Goal: Task Accomplishment & Management: Manage account settings

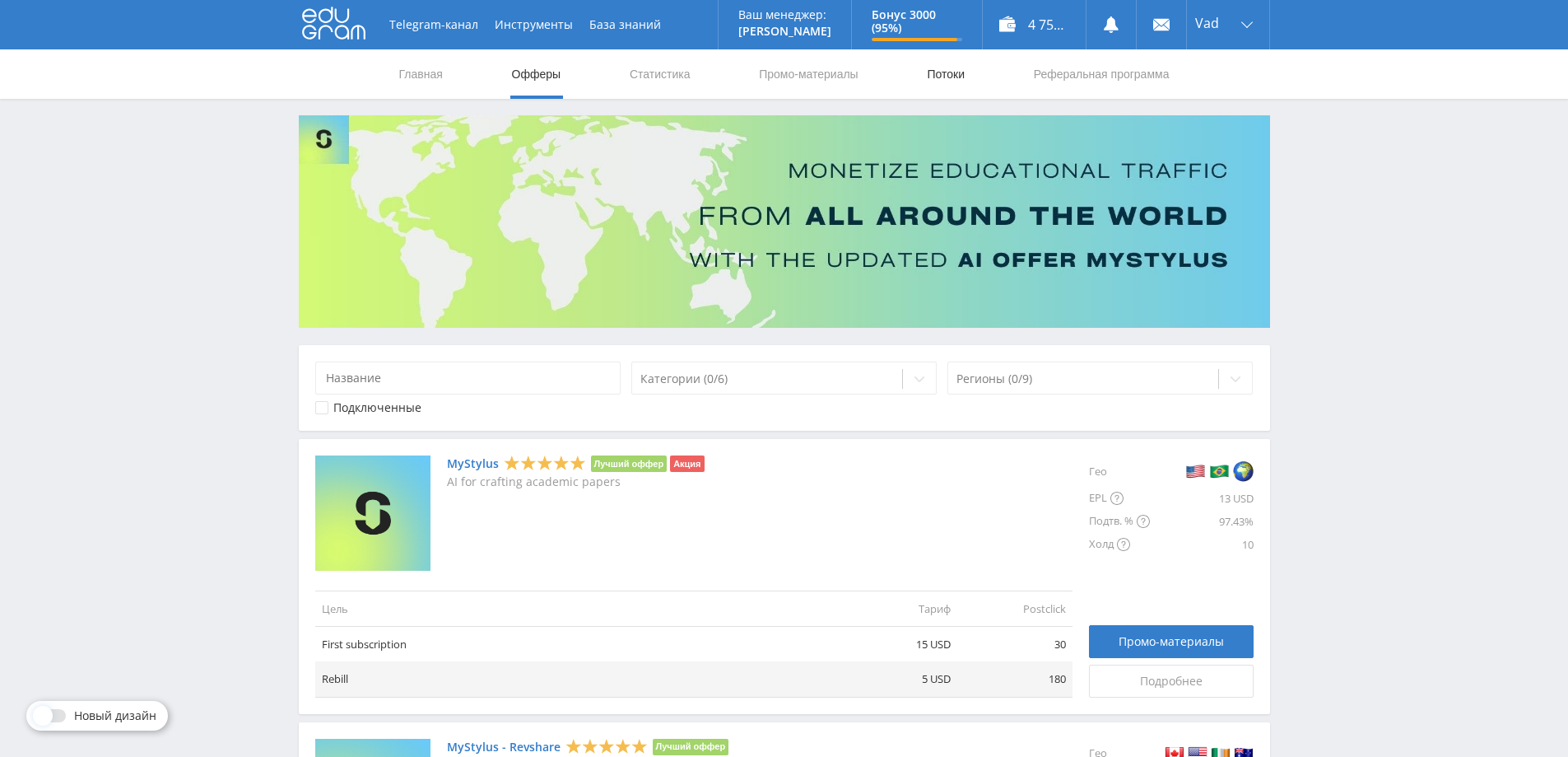
click at [934, 71] on link "Потоки" at bounding box center [946, 75] width 41 height 50
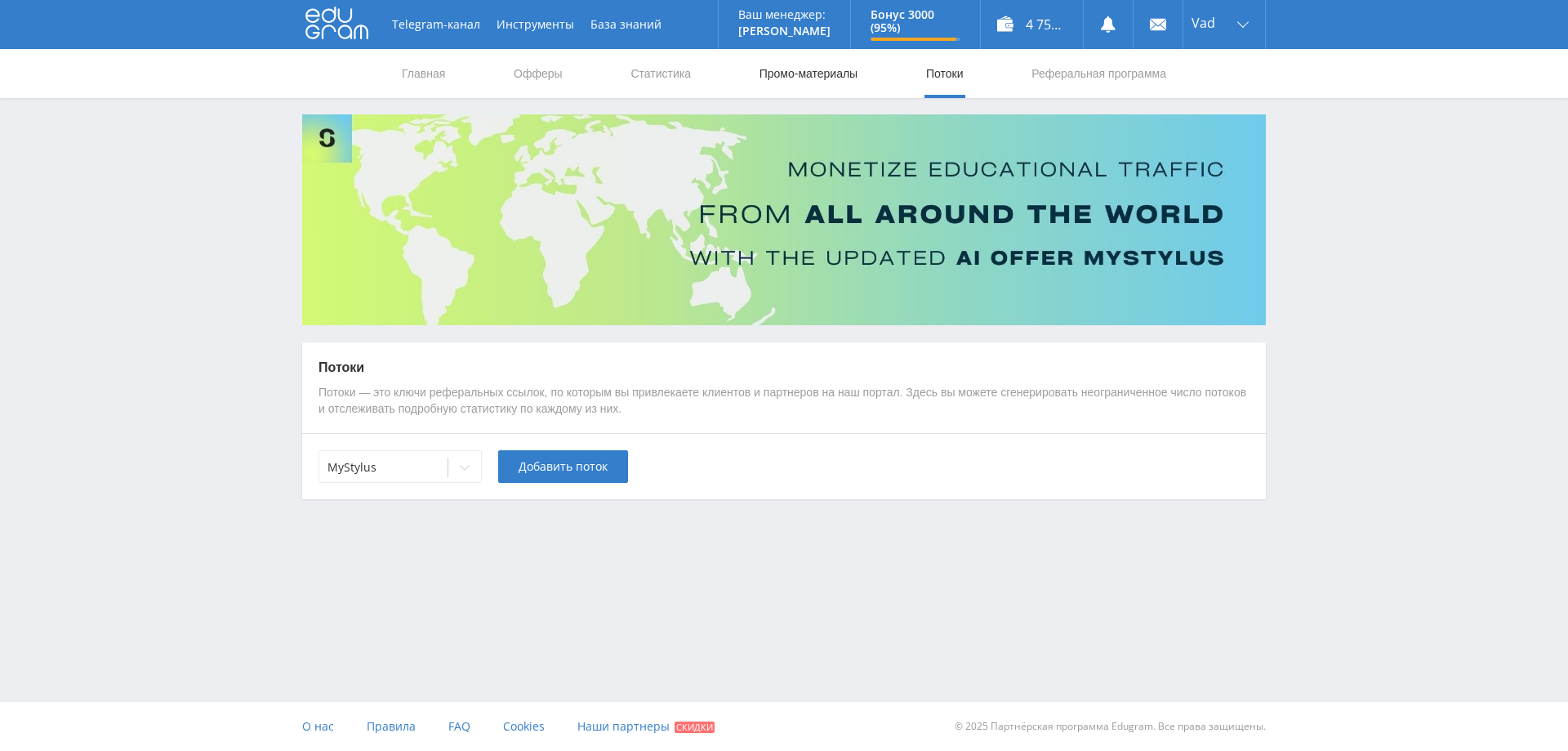
click at [812, 76] on link "Промо-материалы" at bounding box center [808, 74] width 101 height 49
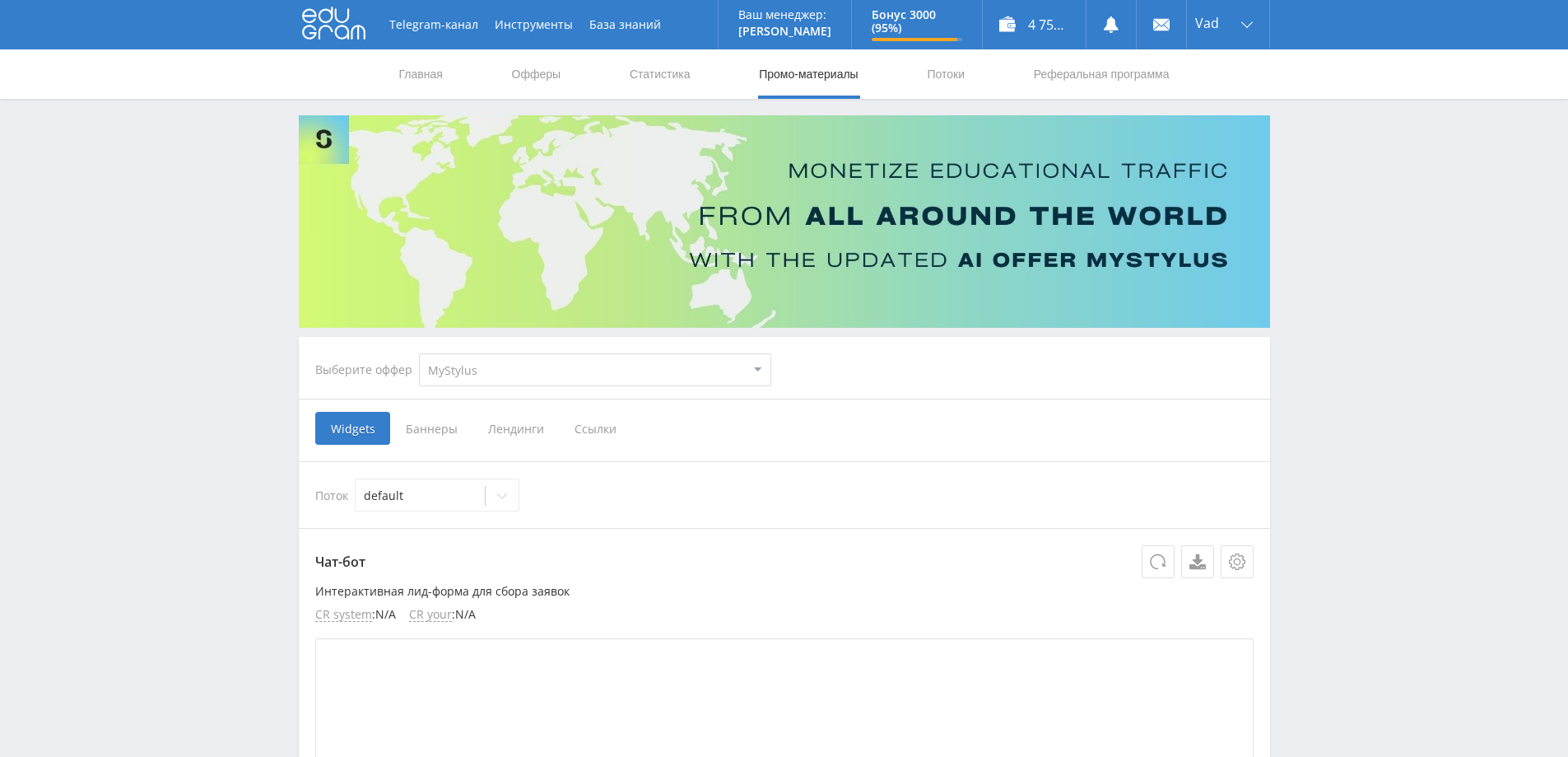
click at [538, 369] on select "MyStylus MyStylus - Revshare Кампус AI Studybay Автор24 Studybay Brazil Study A…" at bounding box center [595, 370] width 353 height 33
select select "376"
click at [419, 354] on select "MyStylus MyStylus - Revshare Кампус AI Studybay Автор24 Studybay Brazil Study A…" at bounding box center [595, 370] width 353 height 33
select select "376"
click at [428, 433] on span "Ссылки" at bounding box center [426, 428] width 73 height 33
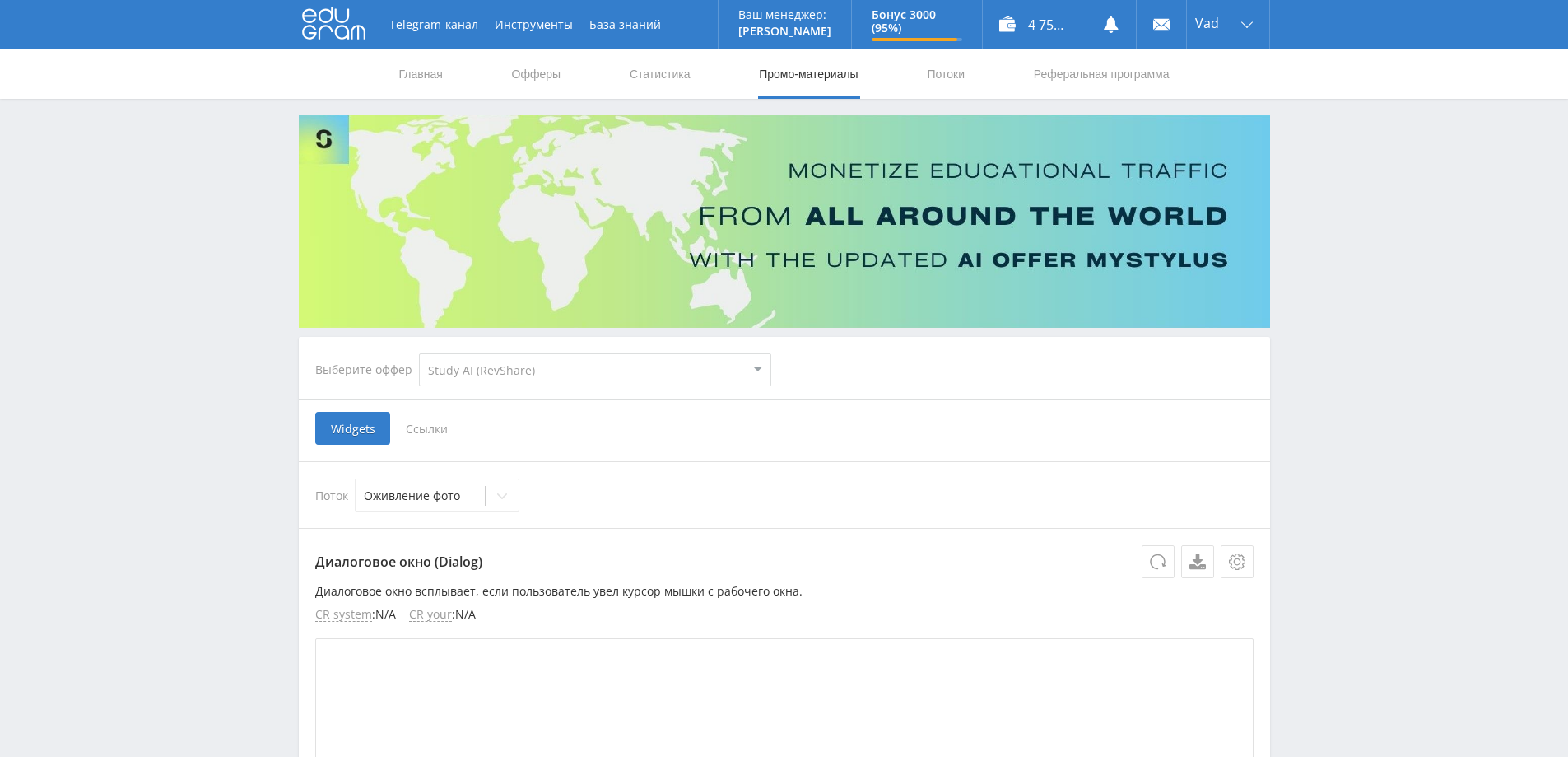
click at [0, 0] on input "Ссылки" at bounding box center [0, 0] width 0 height 0
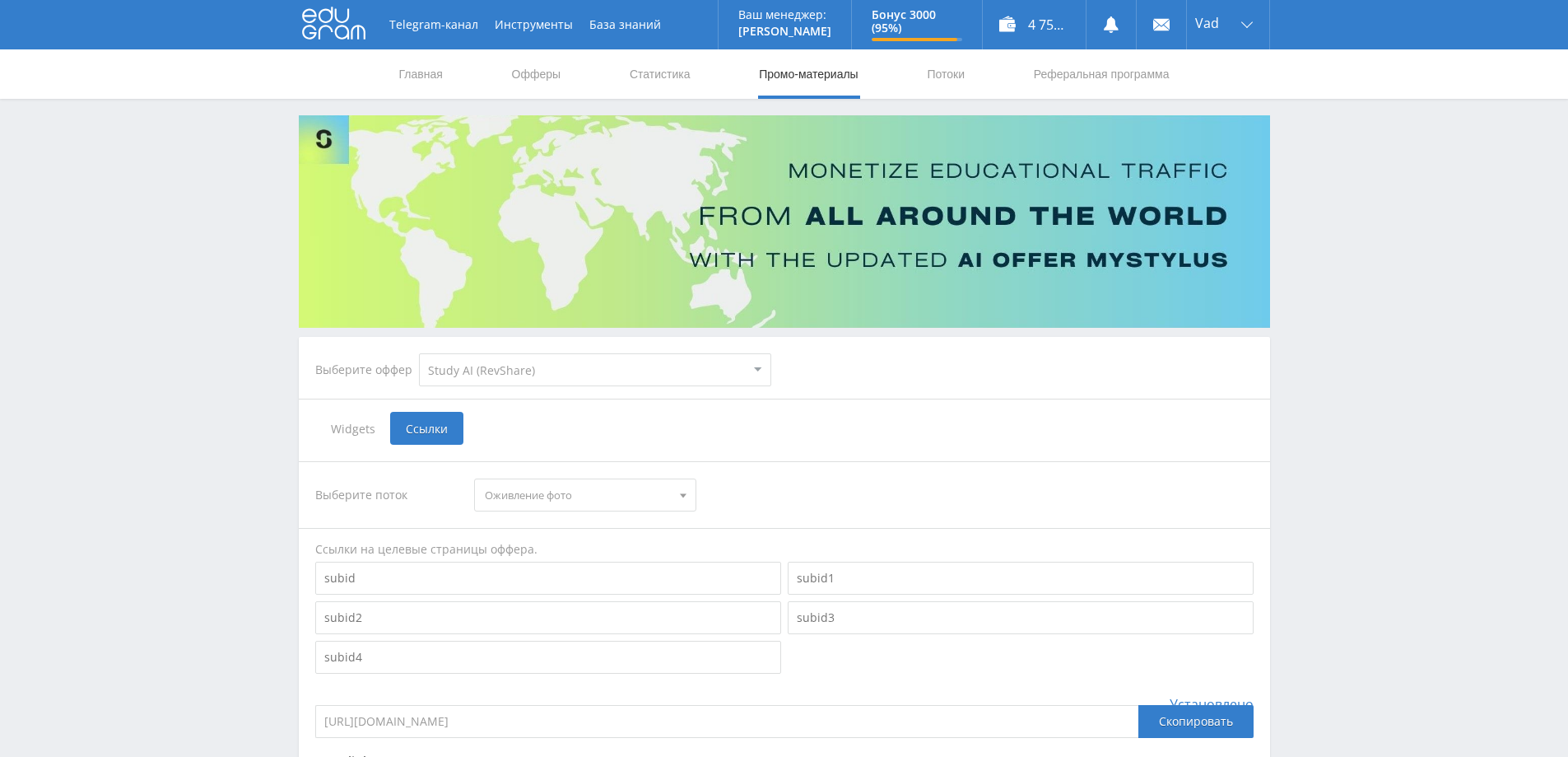
click at [630, 491] on span "Оживление фото" at bounding box center [577, 496] width 186 height 32
click at [357, 431] on span "Widgets" at bounding box center [353, 428] width 75 height 33
click at [0, 0] on input "Widgets" at bounding box center [0, 0] width 0 height 0
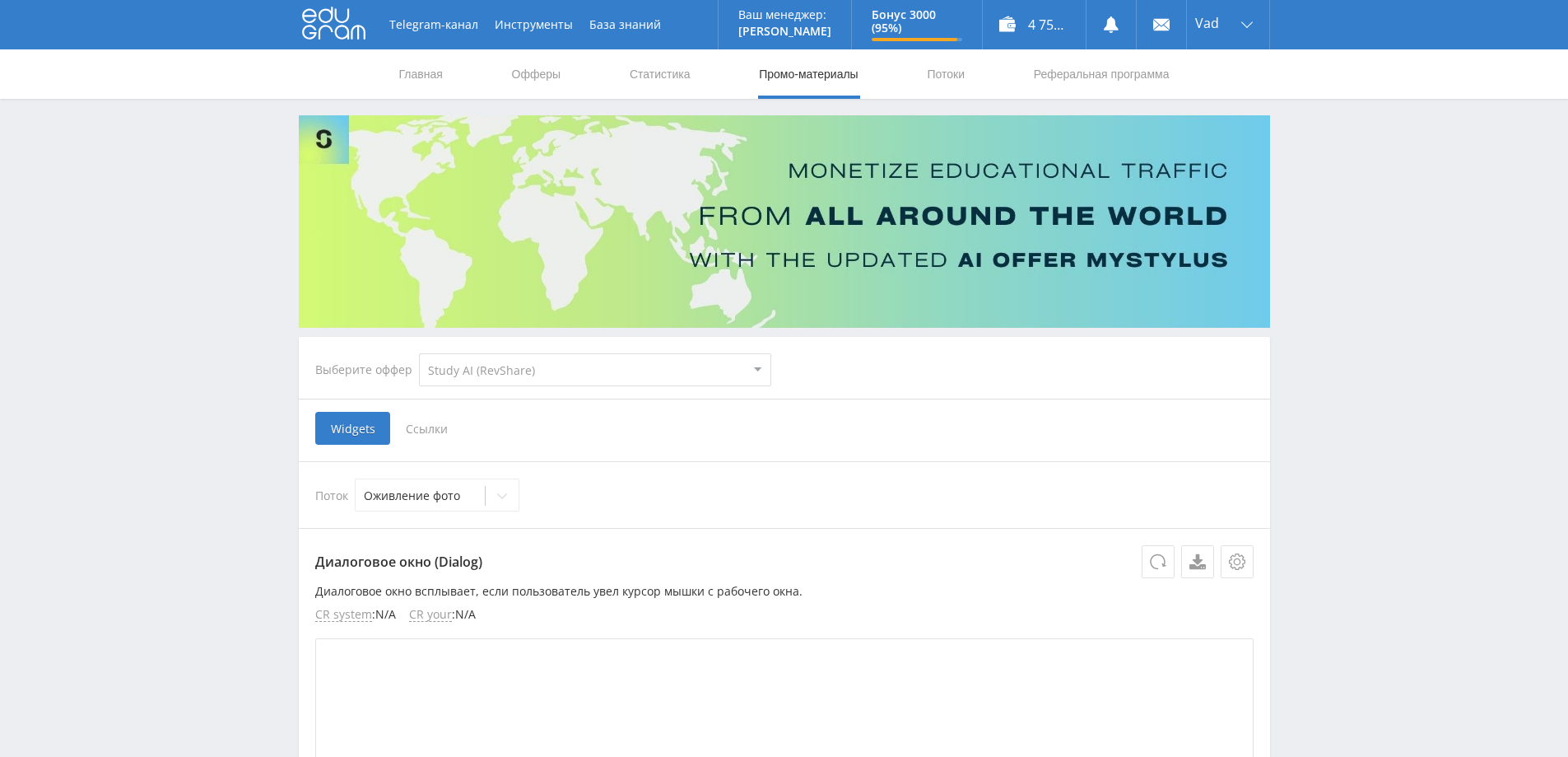
click at [427, 432] on span "Ссылки" at bounding box center [426, 428] width 73 height 33
click at [0, 0] on input "Ссылки" at bounding box center [0, 0] width 0 height 0
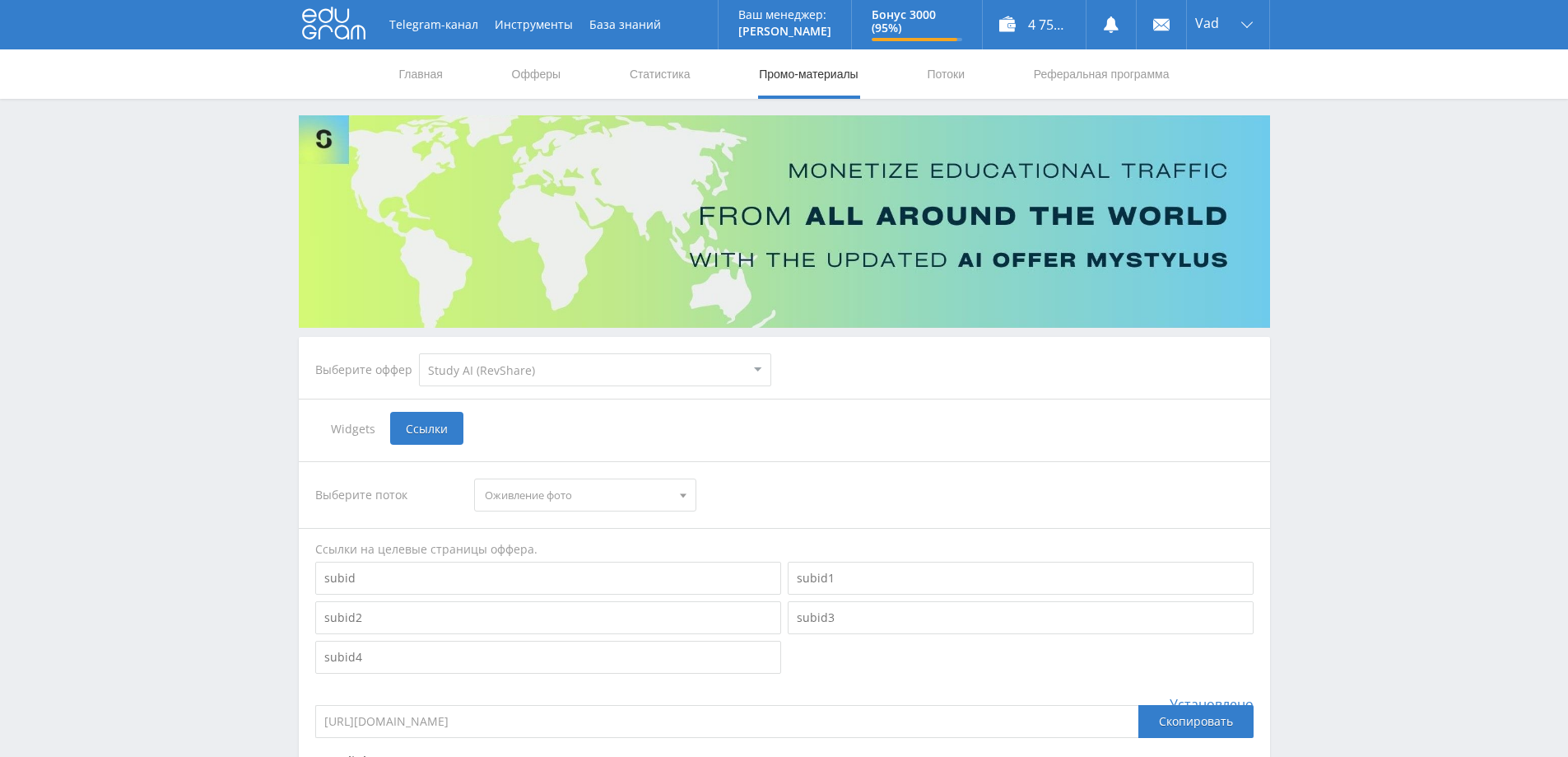
click at [352, 432] on span "Widgets" at bounding box center [353, 428] width 75 height 33
click at [0, 0] on input "Widgets" at bounding box center [0, 0] width 0 height 0
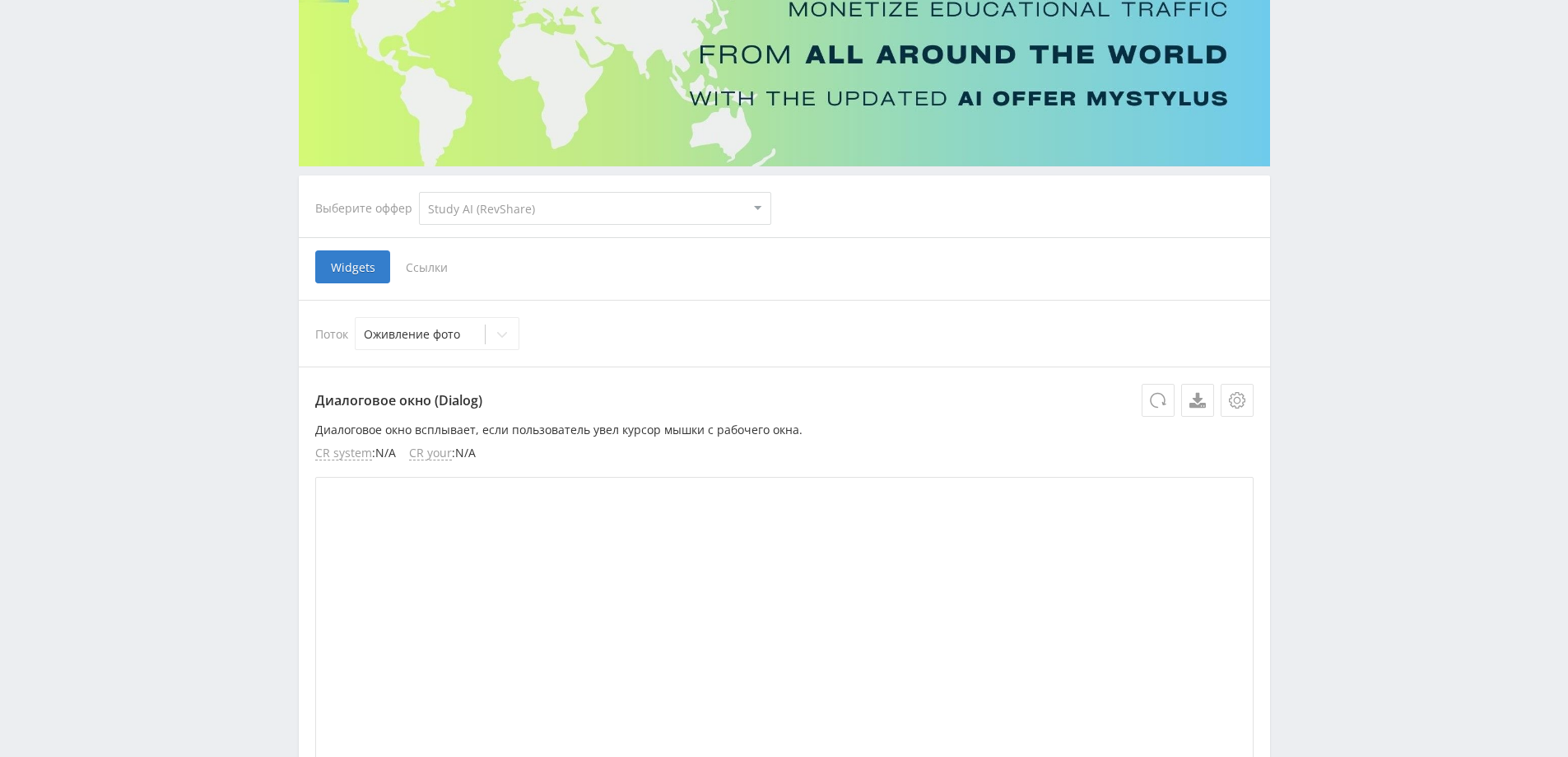
scroll to position [164, 0]
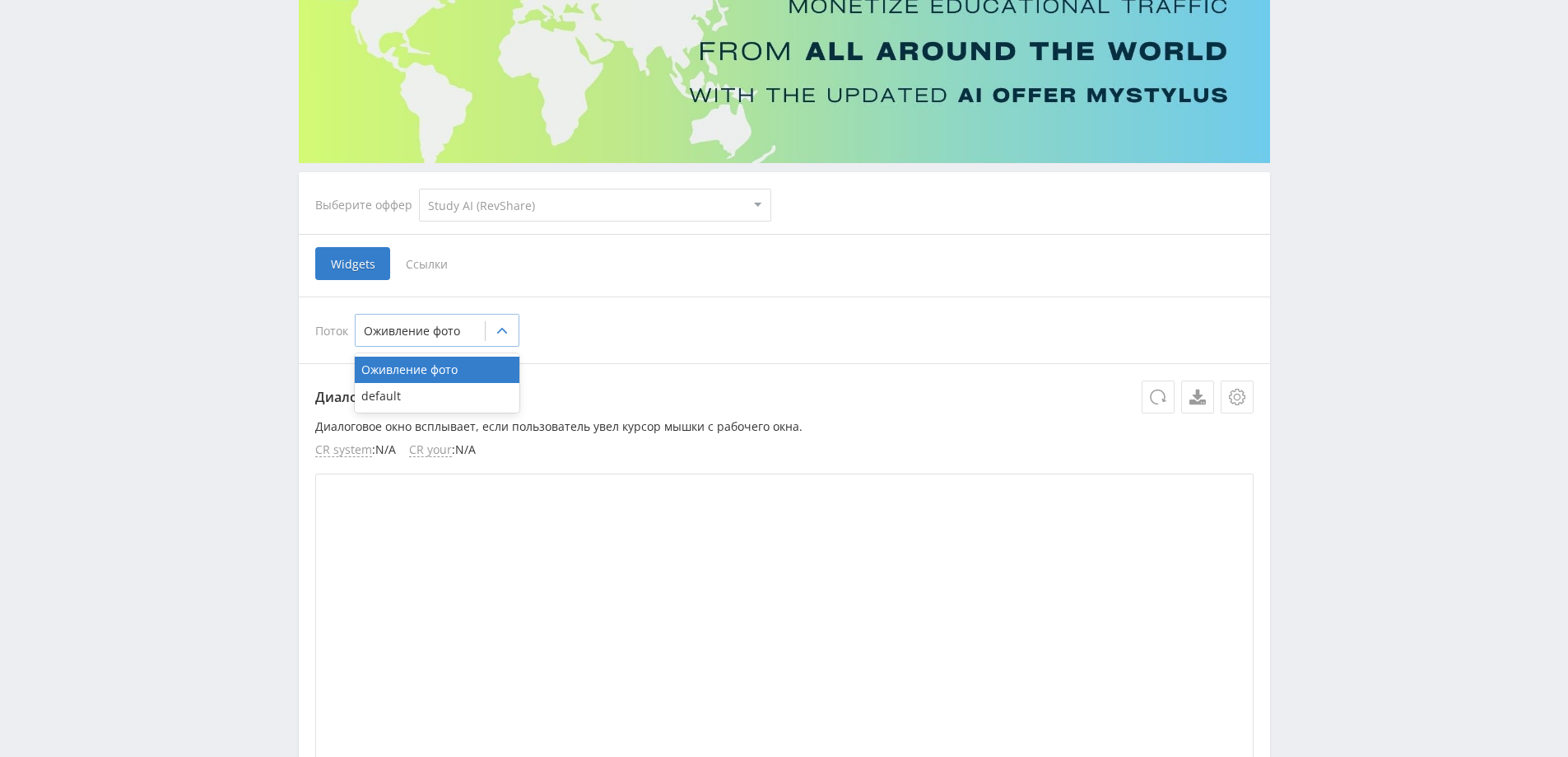
click at [509, 342] on div at bounding box center [502, 331] width 33 height 33
click at [635, 312] on div "Поток Оживление фото" at bounding box center [784, 330] width 971 height 66
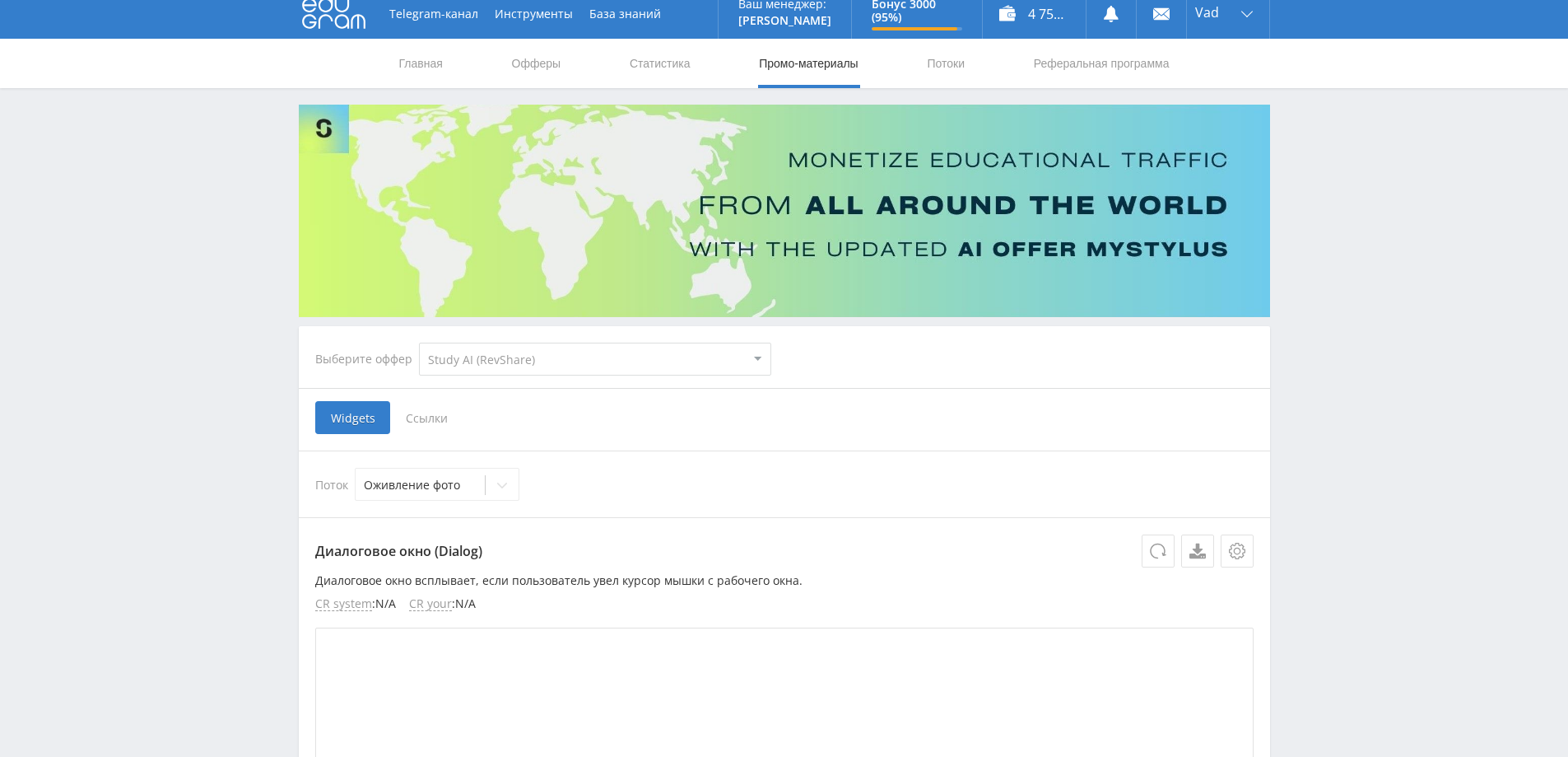
scroll to position [0, 0]
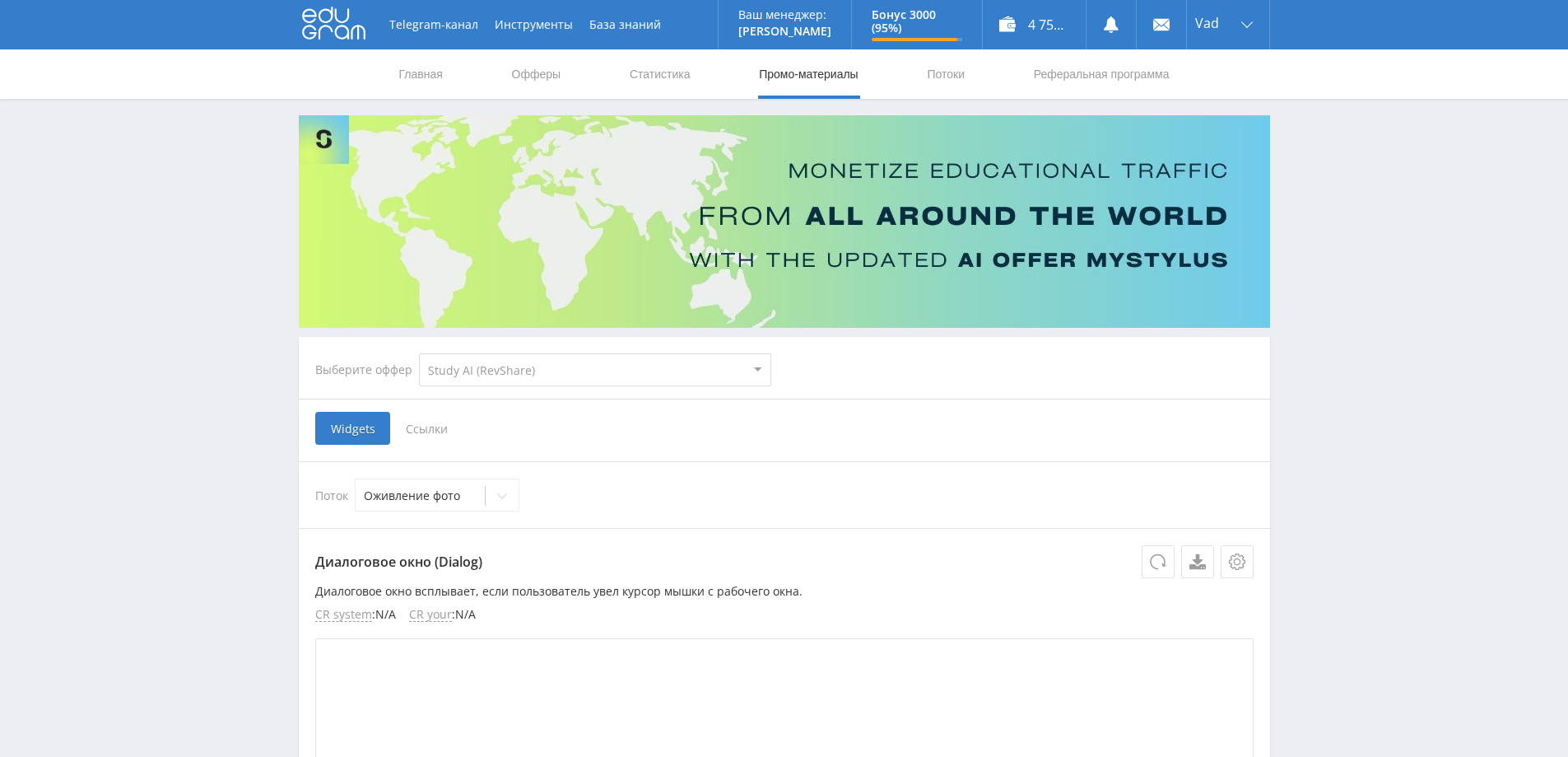
click at [518, 374] on select "MyStylus MyStylus - Revshare Кампус AI Studybay Автор24 Studybay Brazil Study A…" at bounding box center [595, 370] width 353 height 33
click at [396, 415] on span "Ссылки" at bounding box center [426, 428] width 73 height 33
click at [0, 0] on input "Ссылки" at bounding box center [0, 0] width 0 height 0
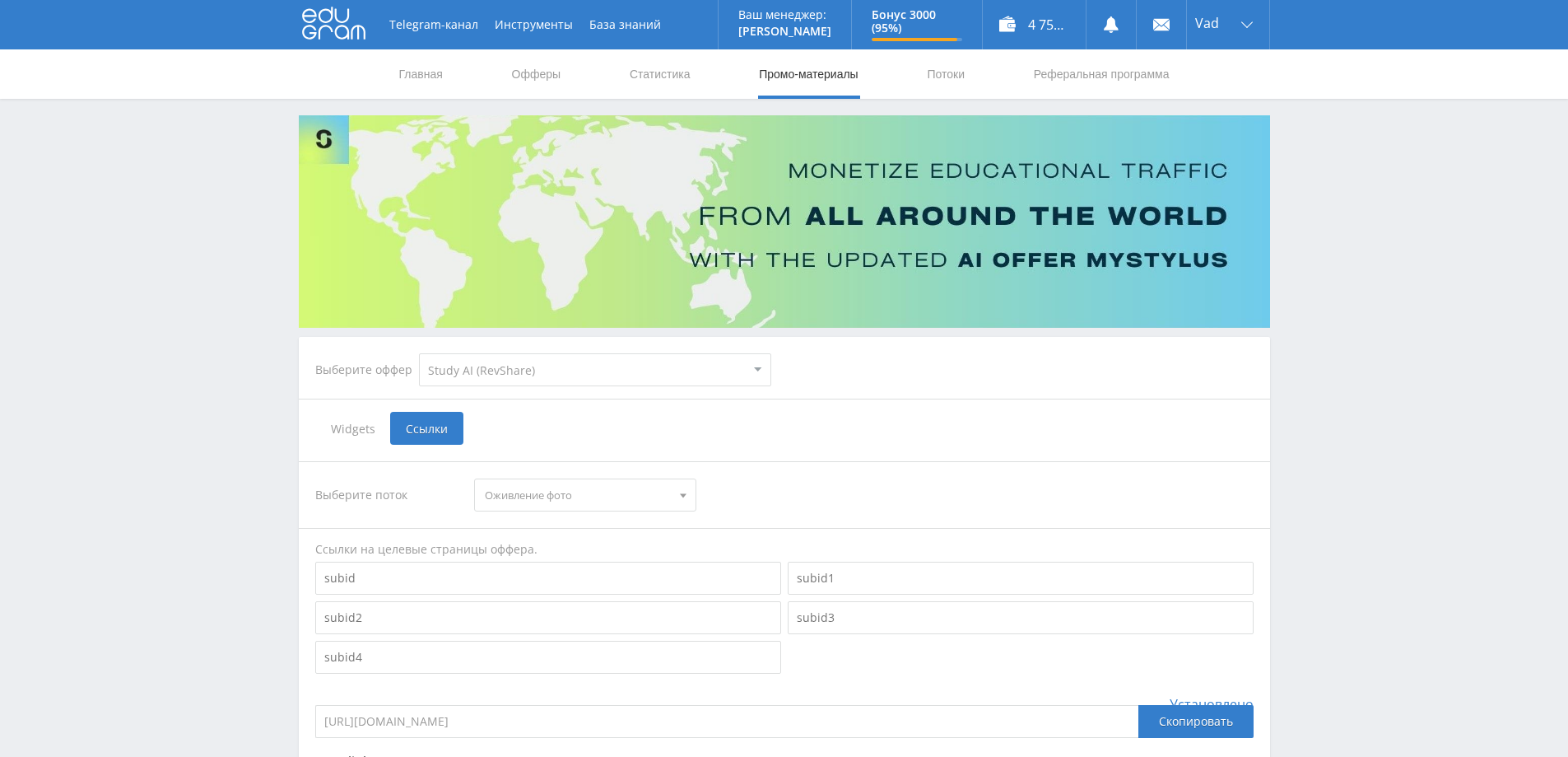
click at [442, 583] on input at bounding box center [548, 579] width 466 height 33
click at [611, 480] on span "Оживление фото" at bounding box center [577, 496] width 186 height 32
click at [549, 551] on button "default" at bounding box center [586, 549] width 221 height 23
click at [441, 579] on input at bounding box center [548, 579] width 466 height 33
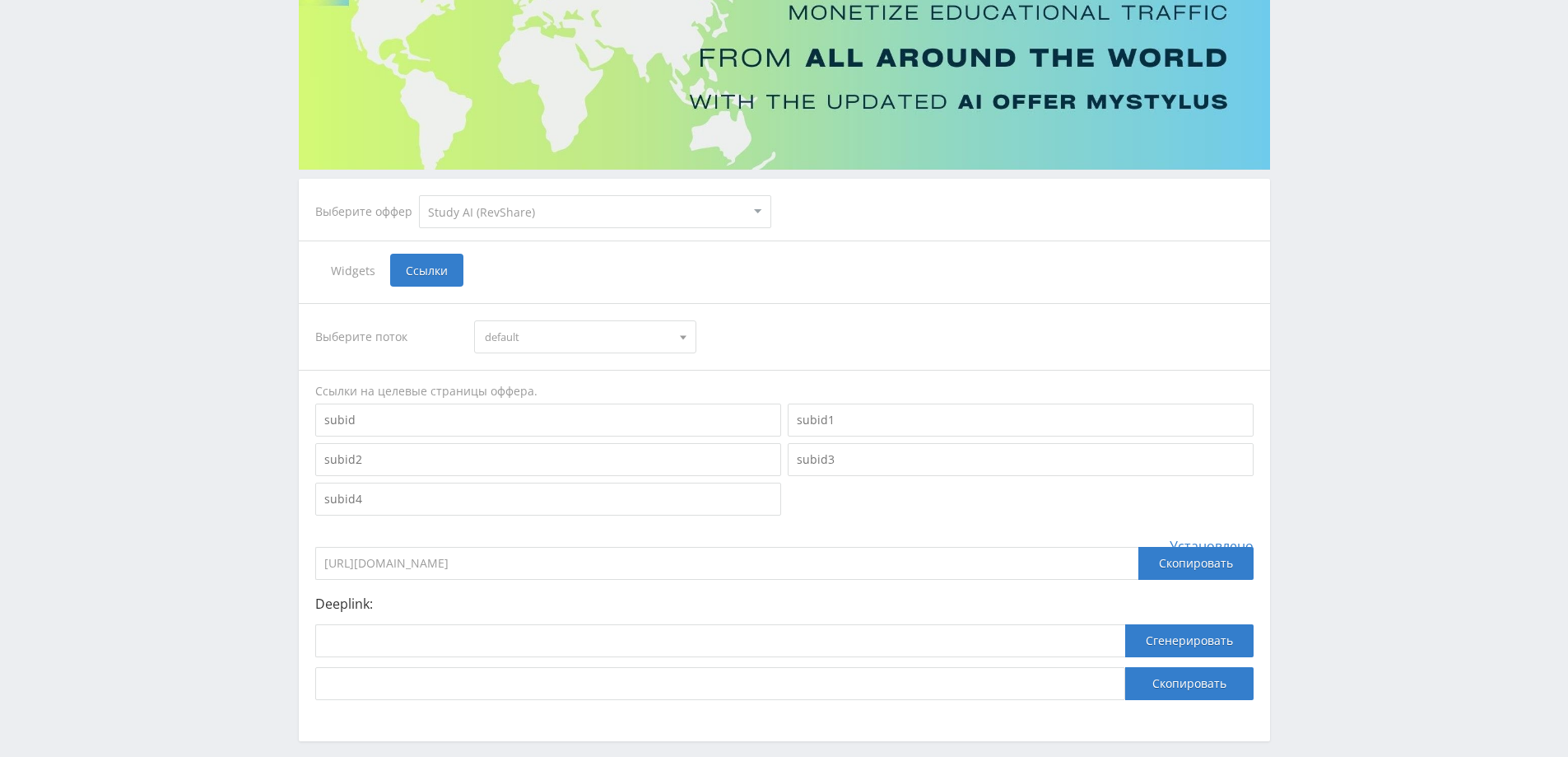
scroll to position [164, 0]
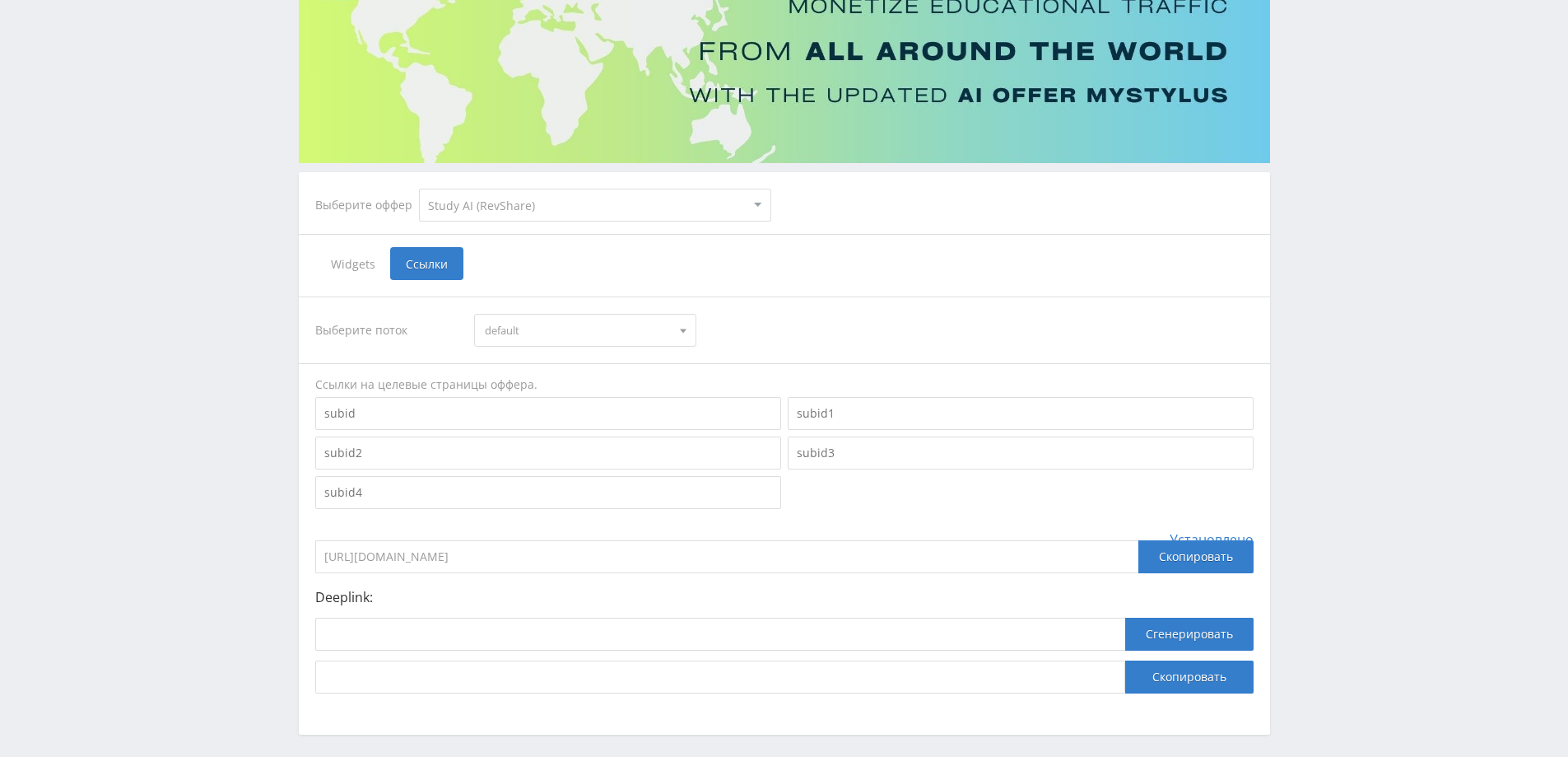
click at [567, 552] on input "https://eduforms.org/?rid=e780a78402b25d54" at bounding box center [727, 557] width 823 height 33
drag, startPoint x: 395, startPoint y: 411, endPoint x: 360, endPoint y: 412, distance: 35.0
click at [362, 412] on input at bounding box center [548, 413] width 466 height 33
paste input "https://study24.ai/chat/suno"
type input "https://study24.ai/chat/suno"
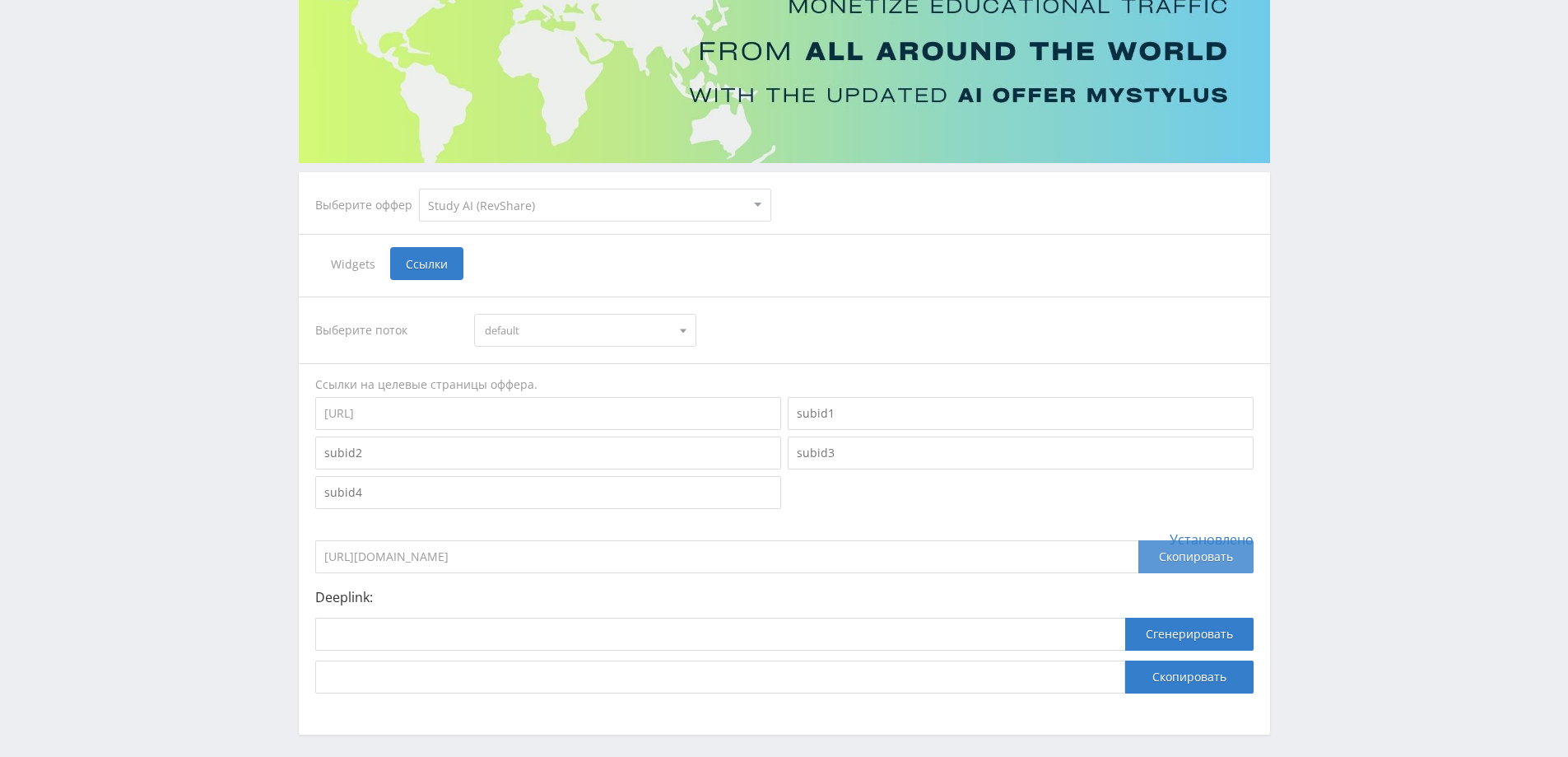
click at [1199, 553] on div "Скопировать" at bounding box center [1195, 557] width 115 height 33
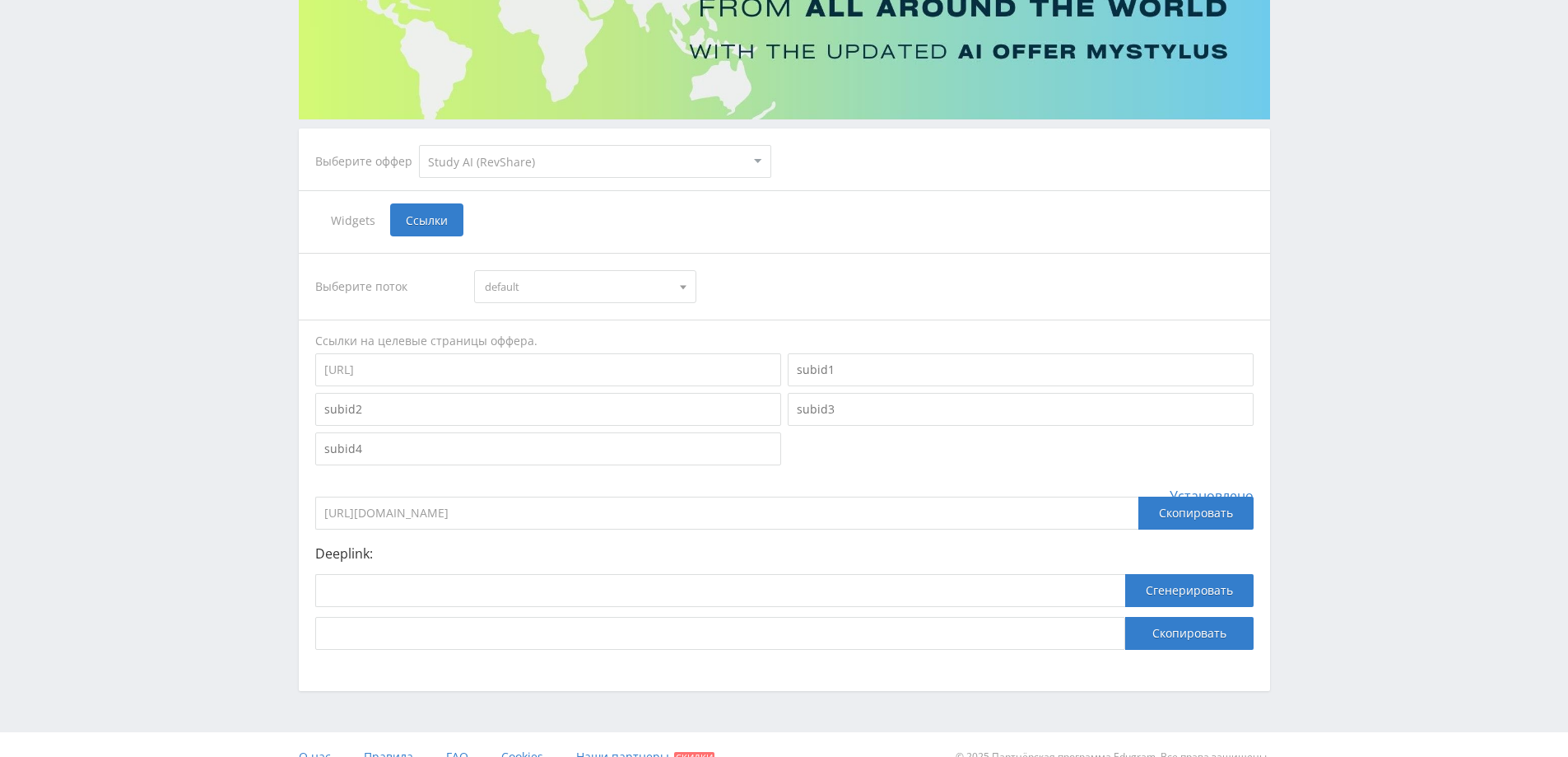
scroll to position [233, 0]
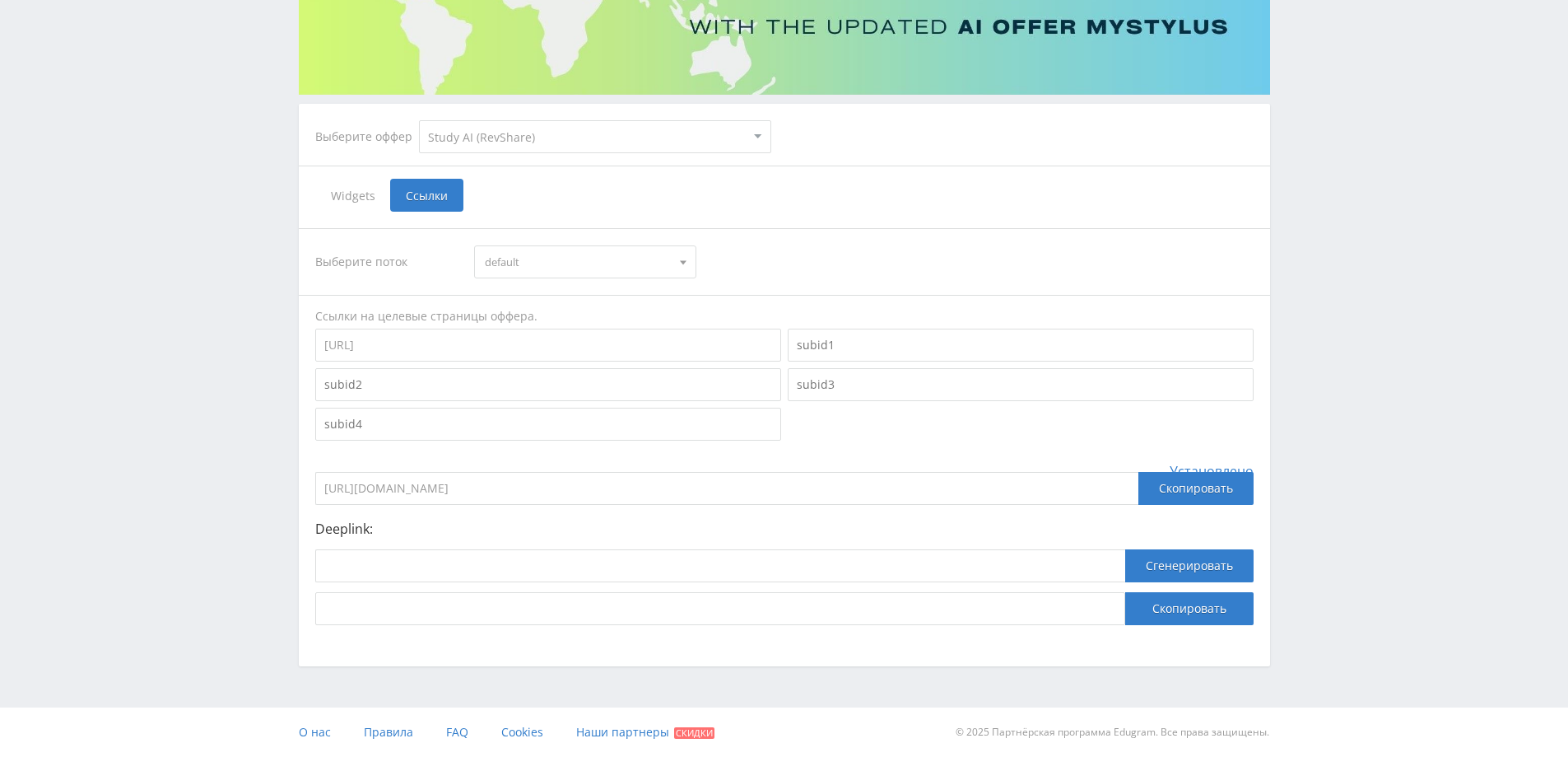
click at [587, 261] on span "default" at bounding box center [577, 262] width 186 height 32
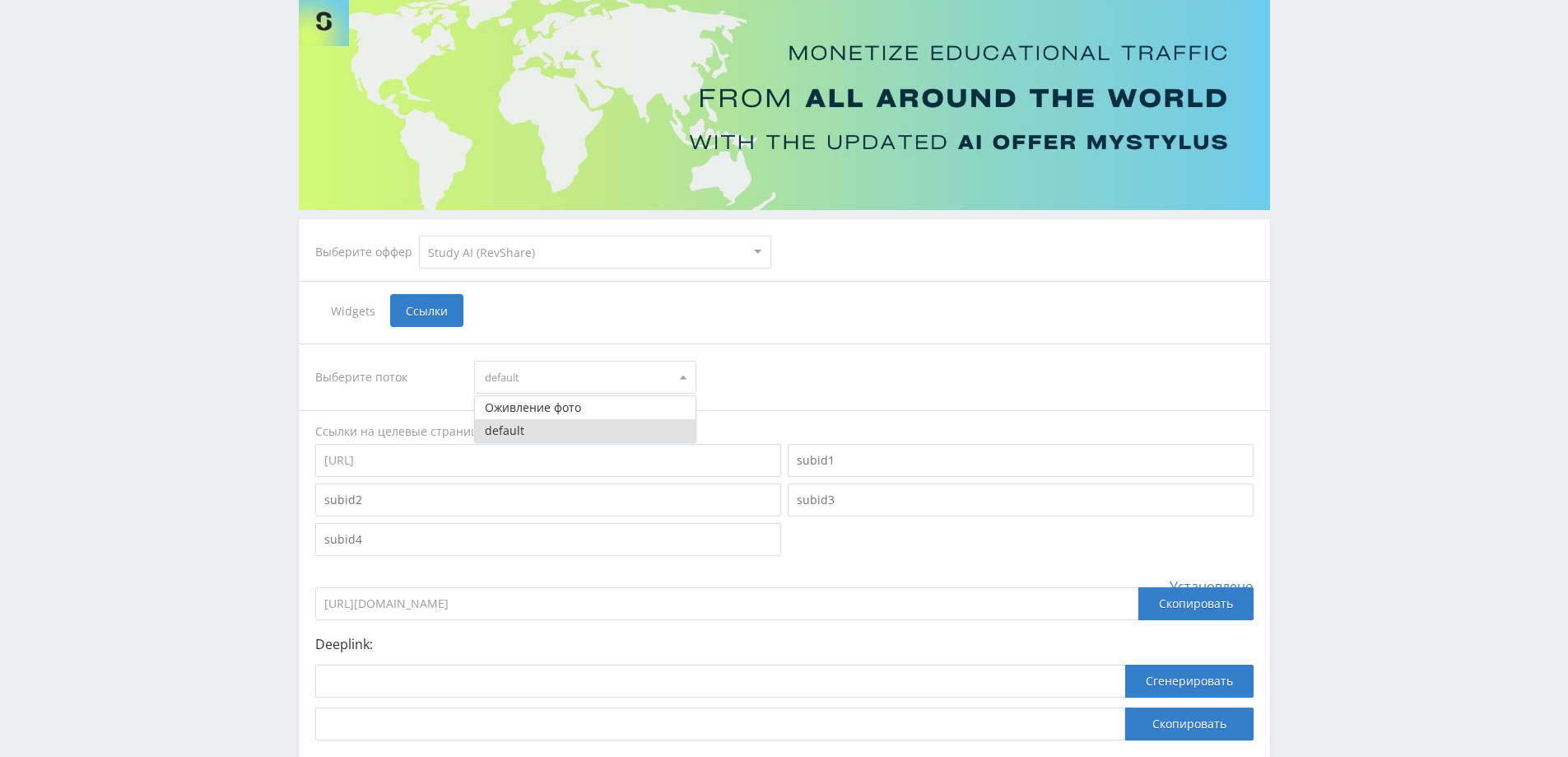
scroll to position [0, 0]
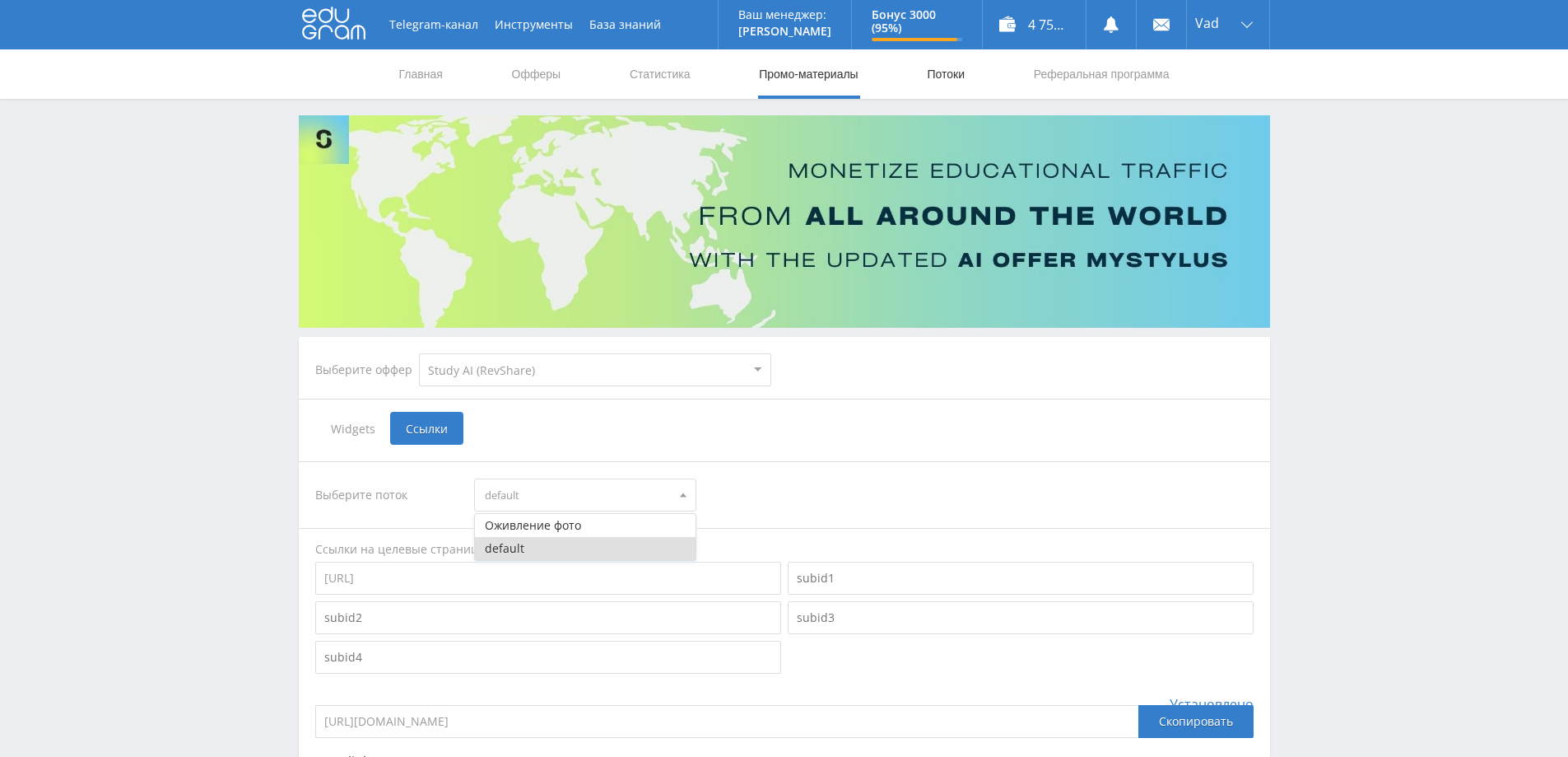
click at [941, 69] on link "Потоки" at bounding box center [946, 75] width 41 height 50
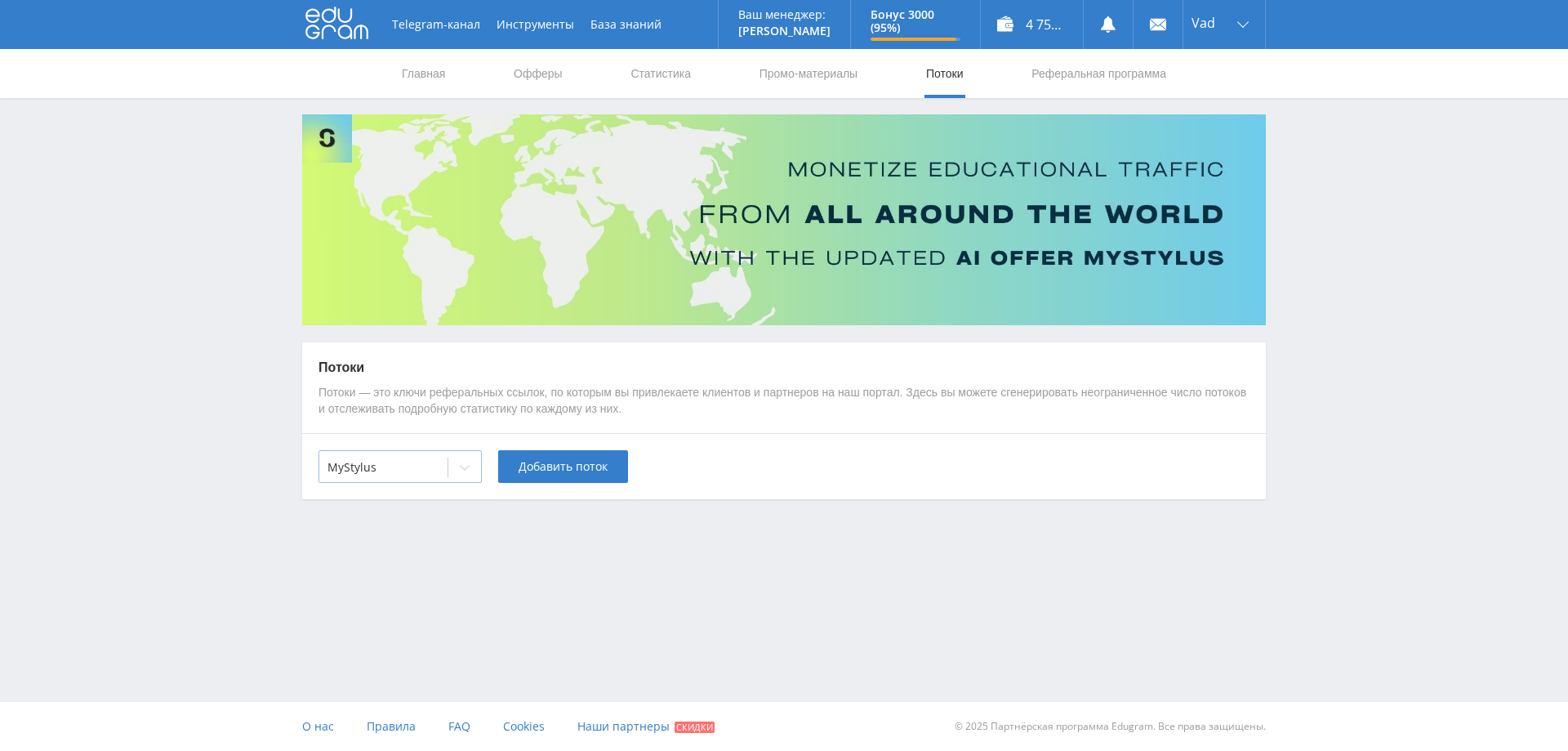
click at [446, 469] on div "MyStylus" at bounding box center [400, 467] width 163 height 33
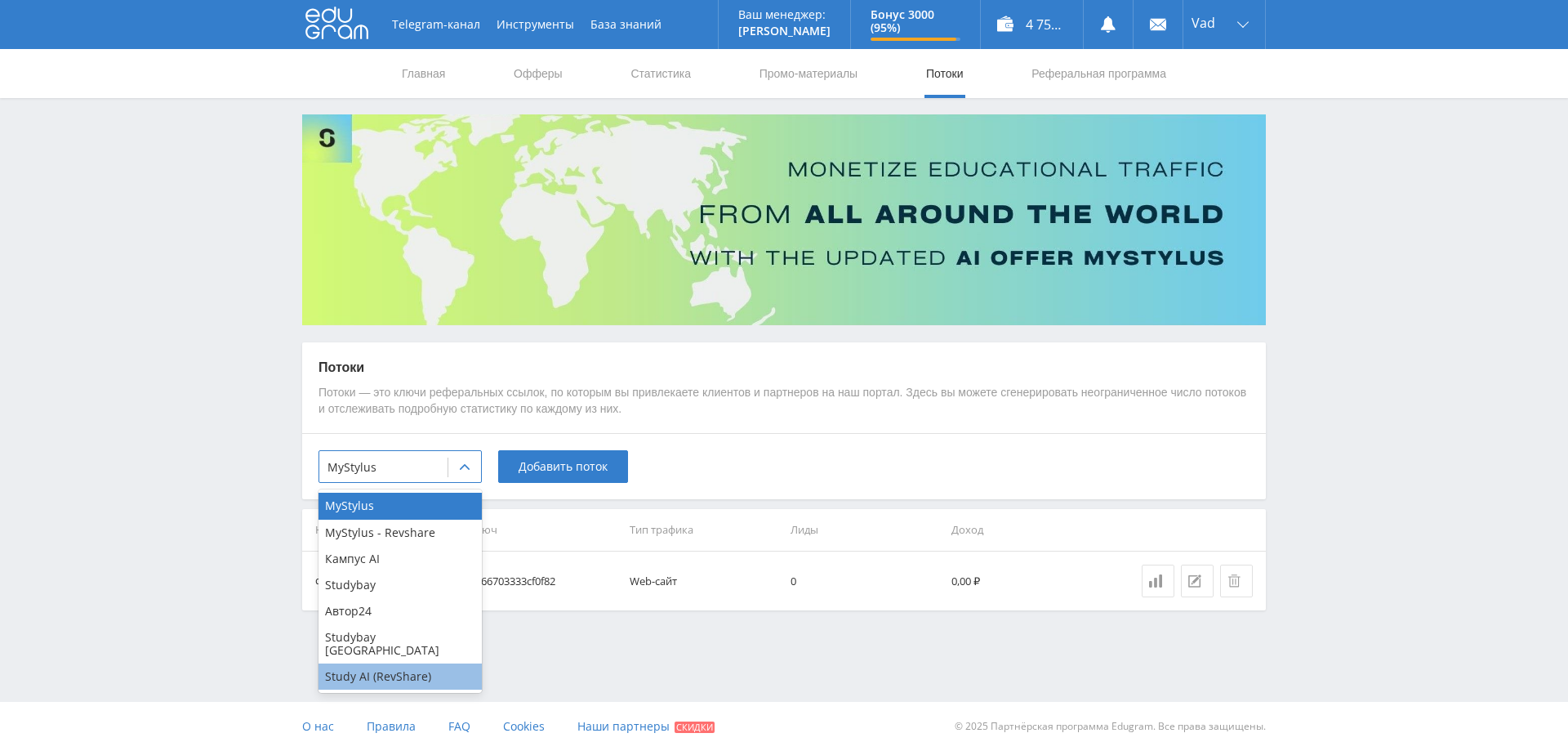
click at [400, 664] on div "Study AI (RevShare)" at bounding box center [400, 677] width 163 height 26
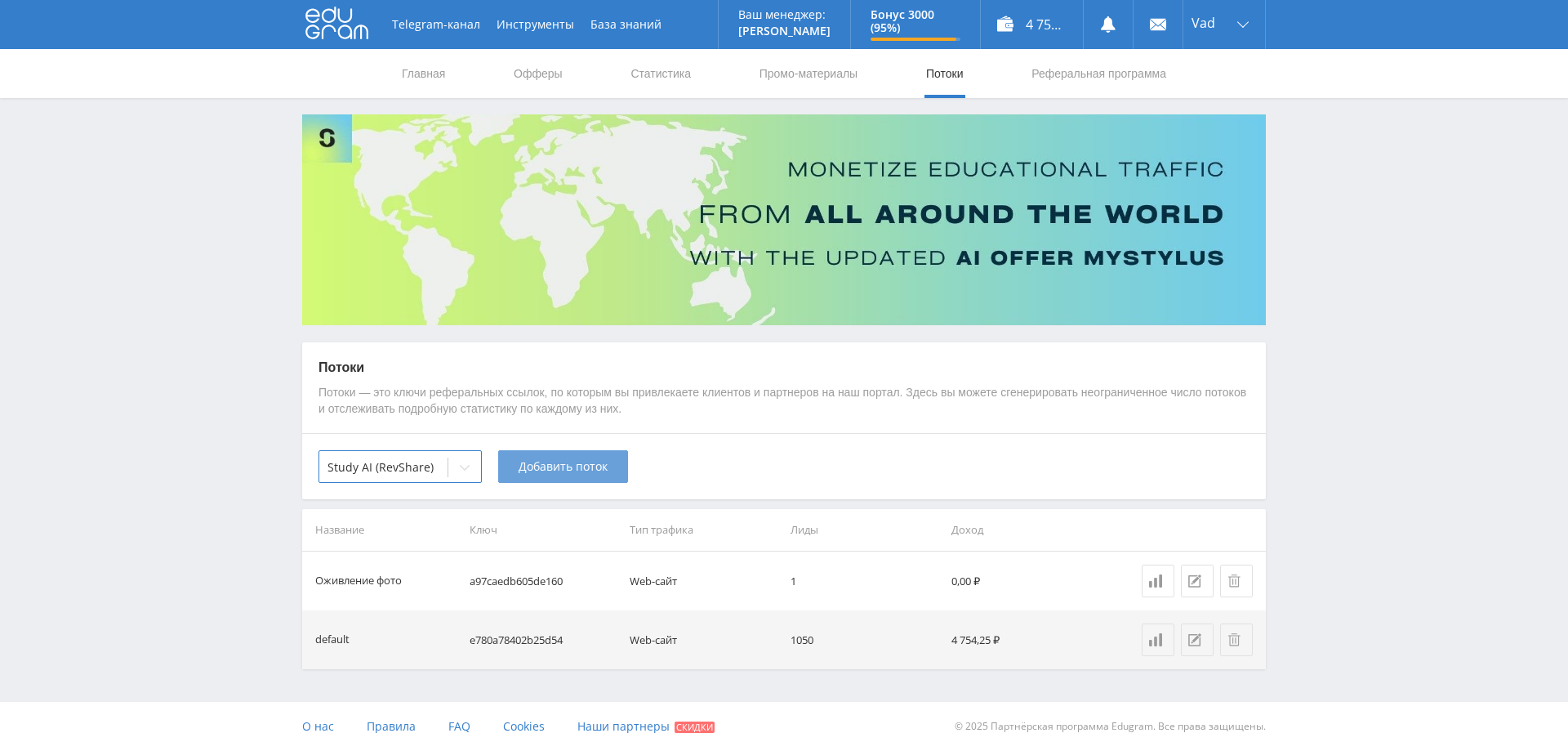
click at [551, 464] on span "Добавить поток" at bounding box center [563, 467] width 89 height 13
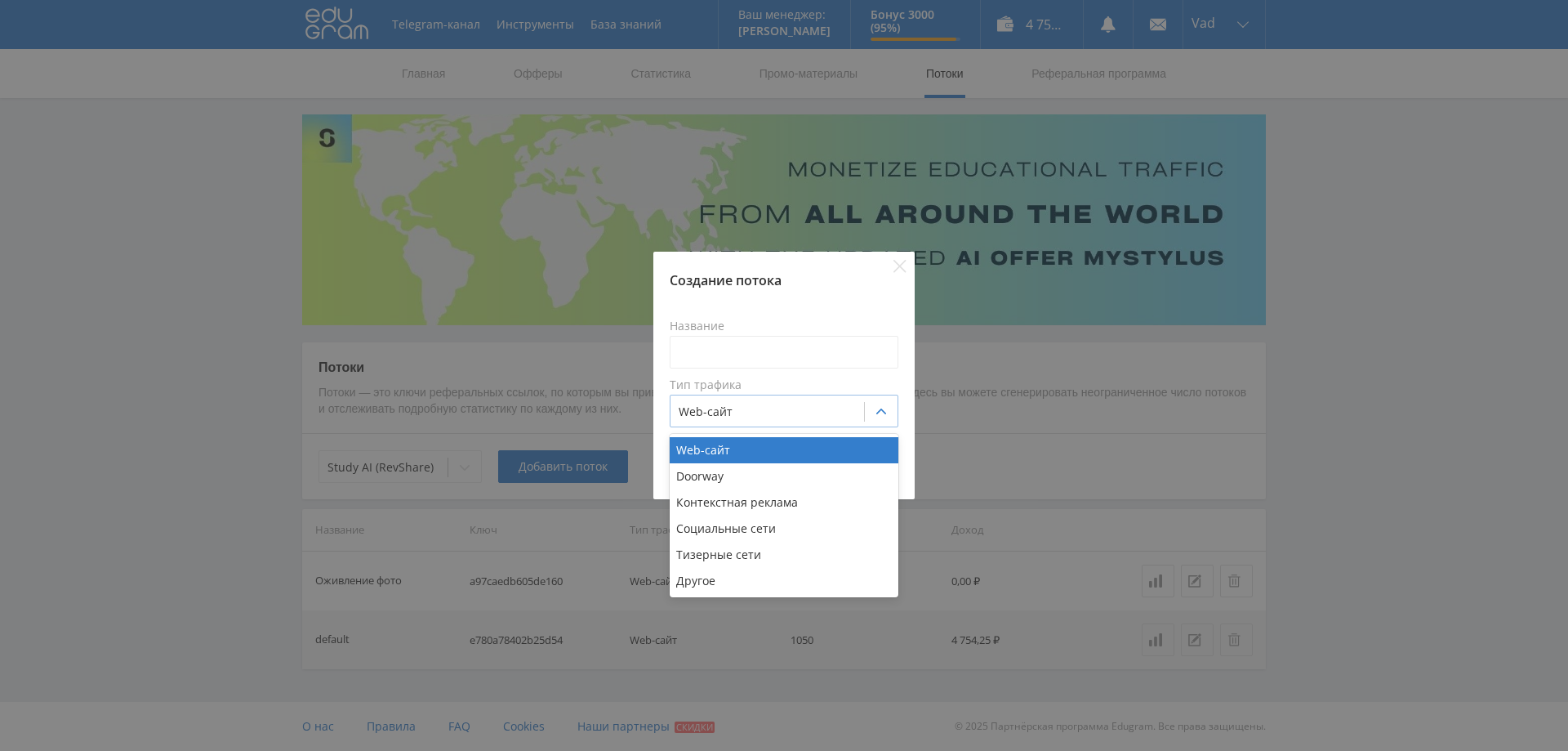
click at [726, 416] on div at bounding box center [767, 412] width 177 height 16
click at [722, 448] on div "Web-сайт" at bounding box center [784, 450] width 229 height 26
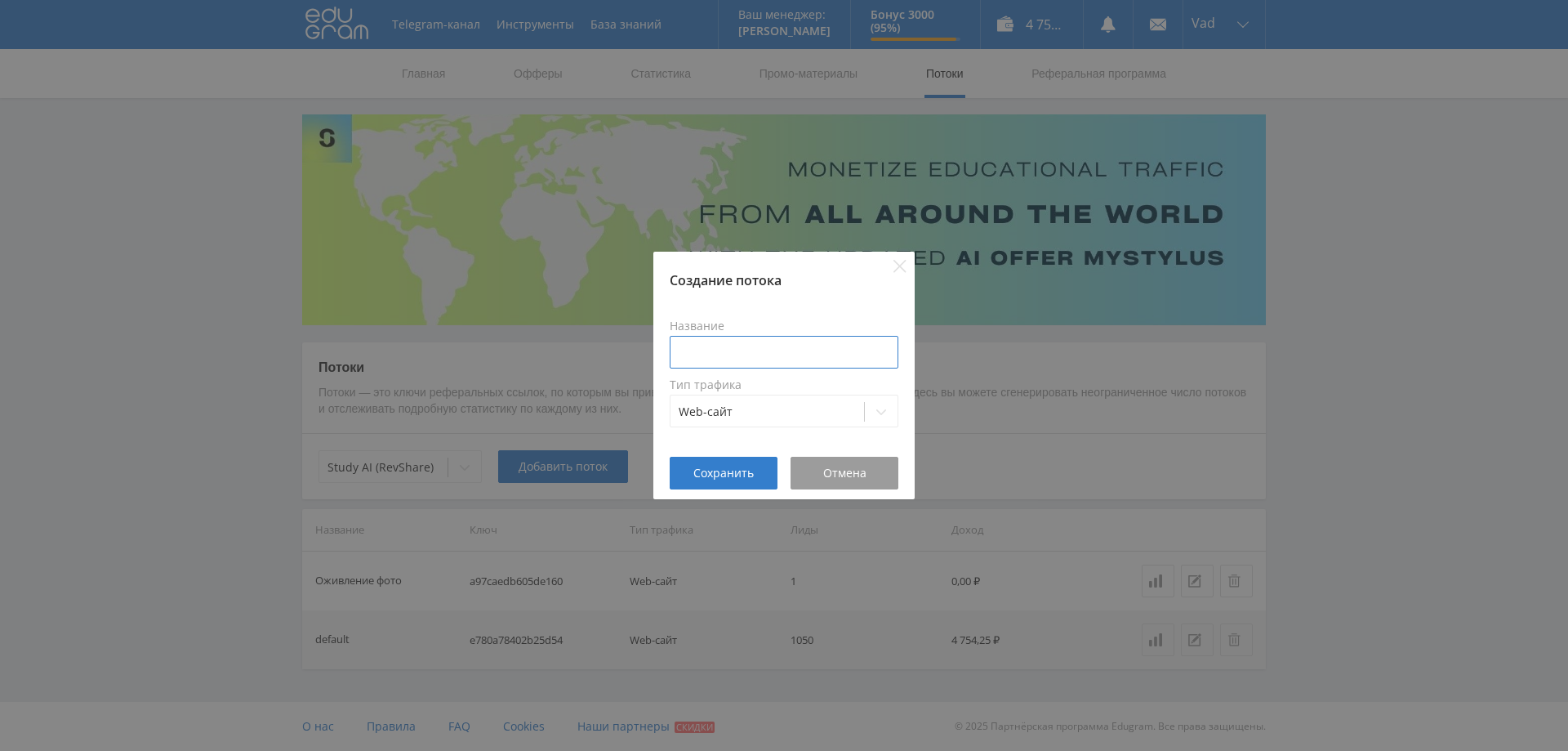
click at [714, 361] on input at bounding box center [784, 352] width 229 height 33
type input "музыка"
click at [728, 476] on span "Сохранить" at bounding box center [723, 473] width 60 height 13
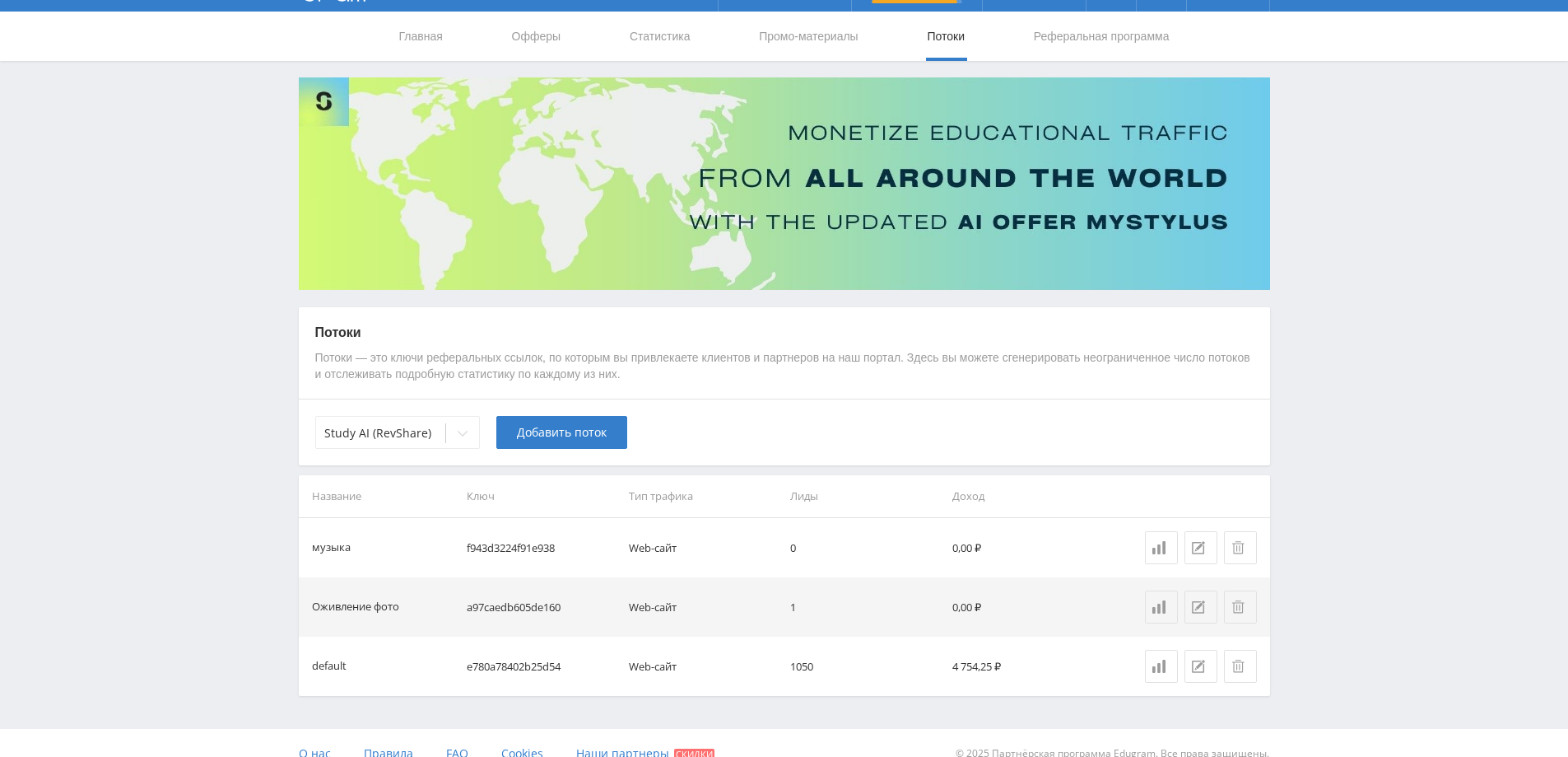
scroll to position [59, 0]
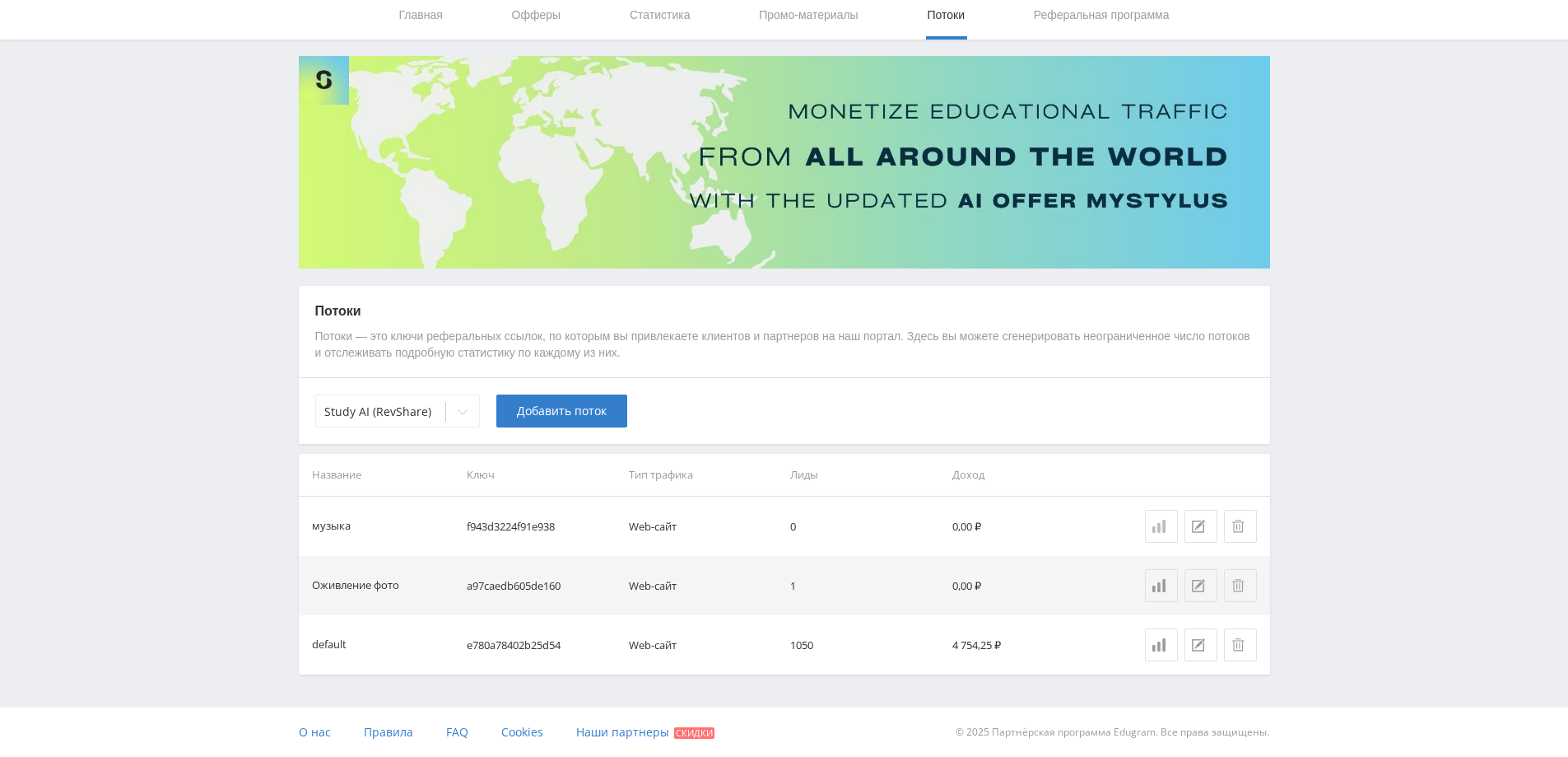
click at [1161, 526] on icon at bounding box center [1159, 526] width 13 height 13
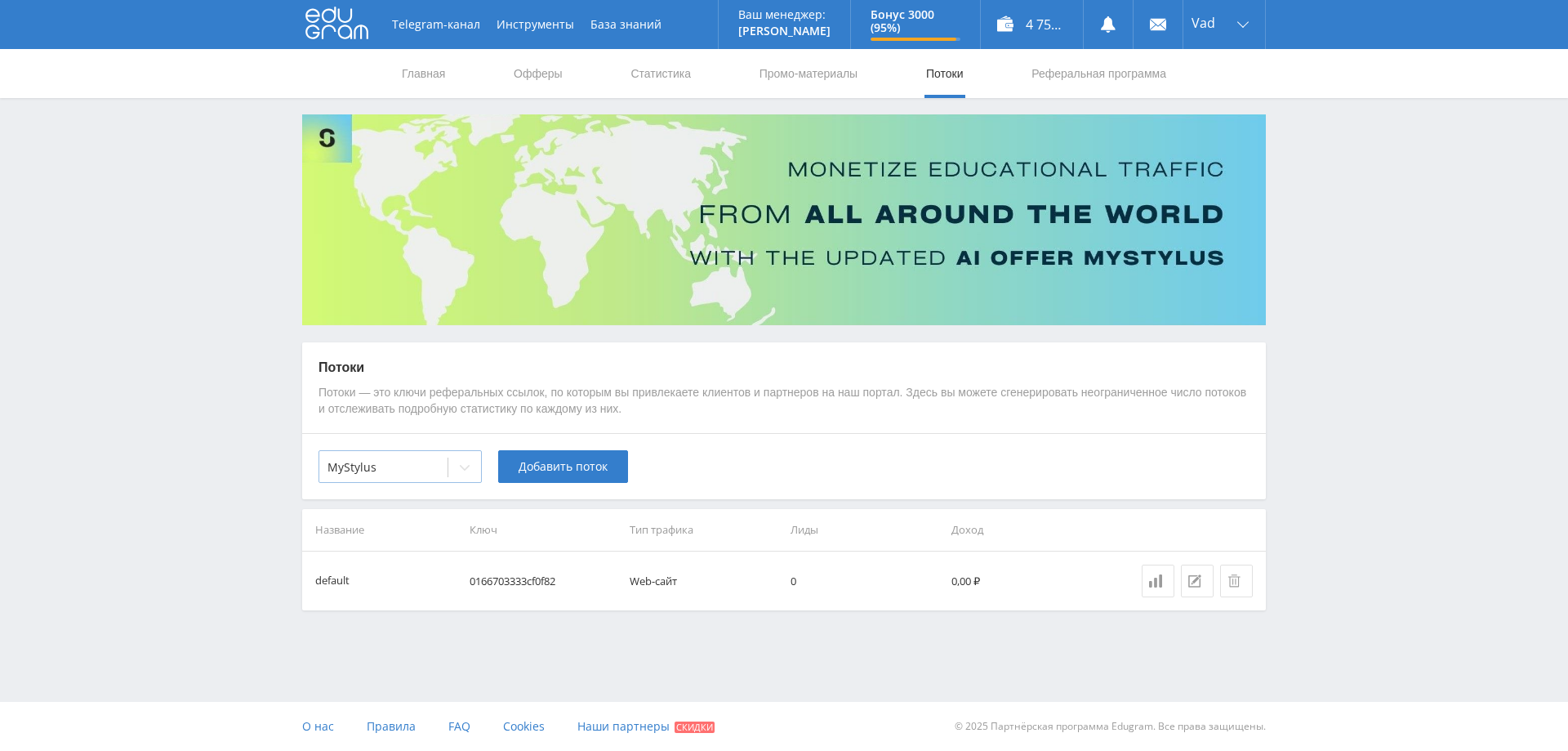
click at [452, 471] on div at bounding box center [465, 468] width 33 height 33
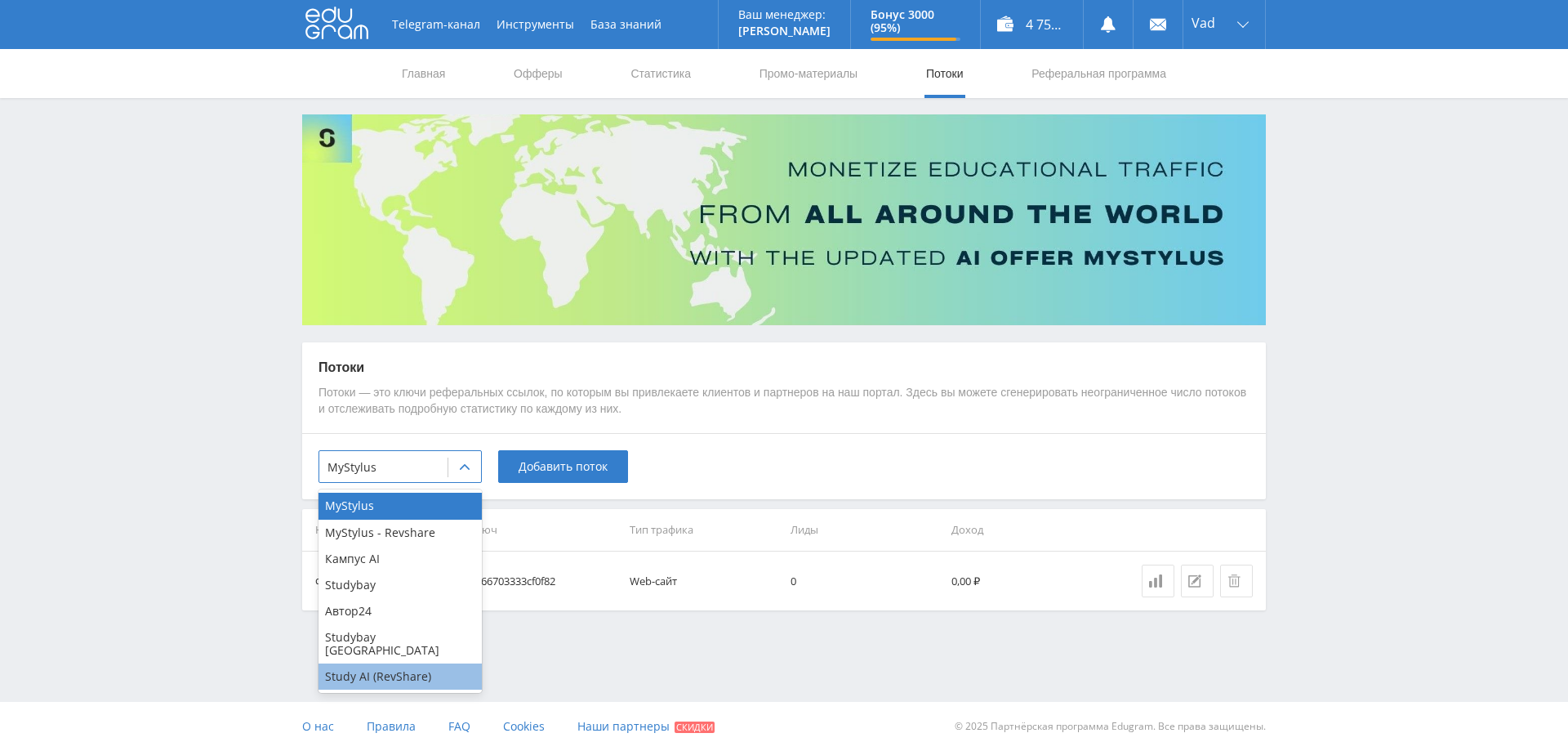
click at [394, 665] on div "Study AI (RevShare)" at bounding box center [400, 677] width 163 height 26
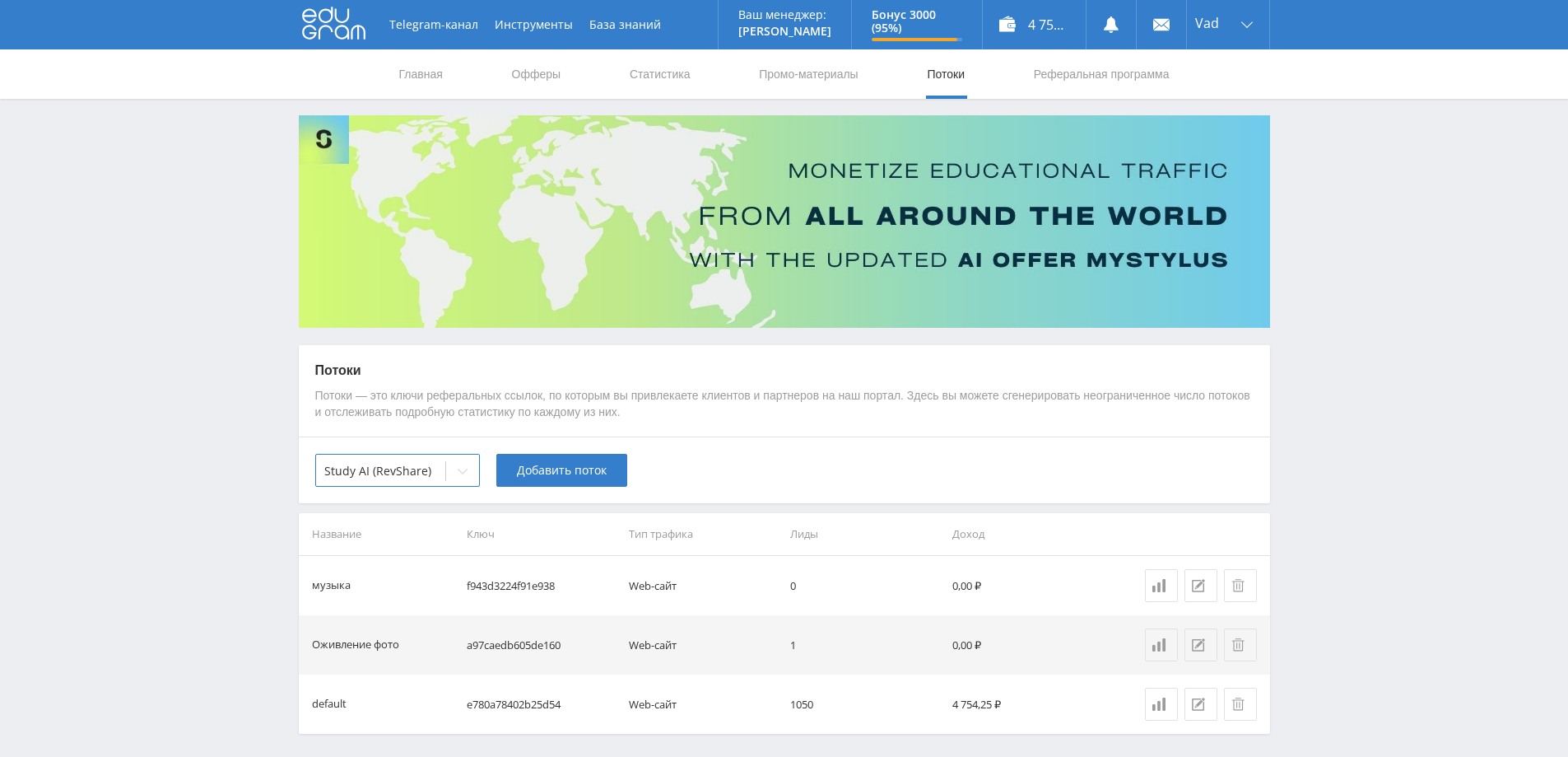
scroll to position [59, 0]
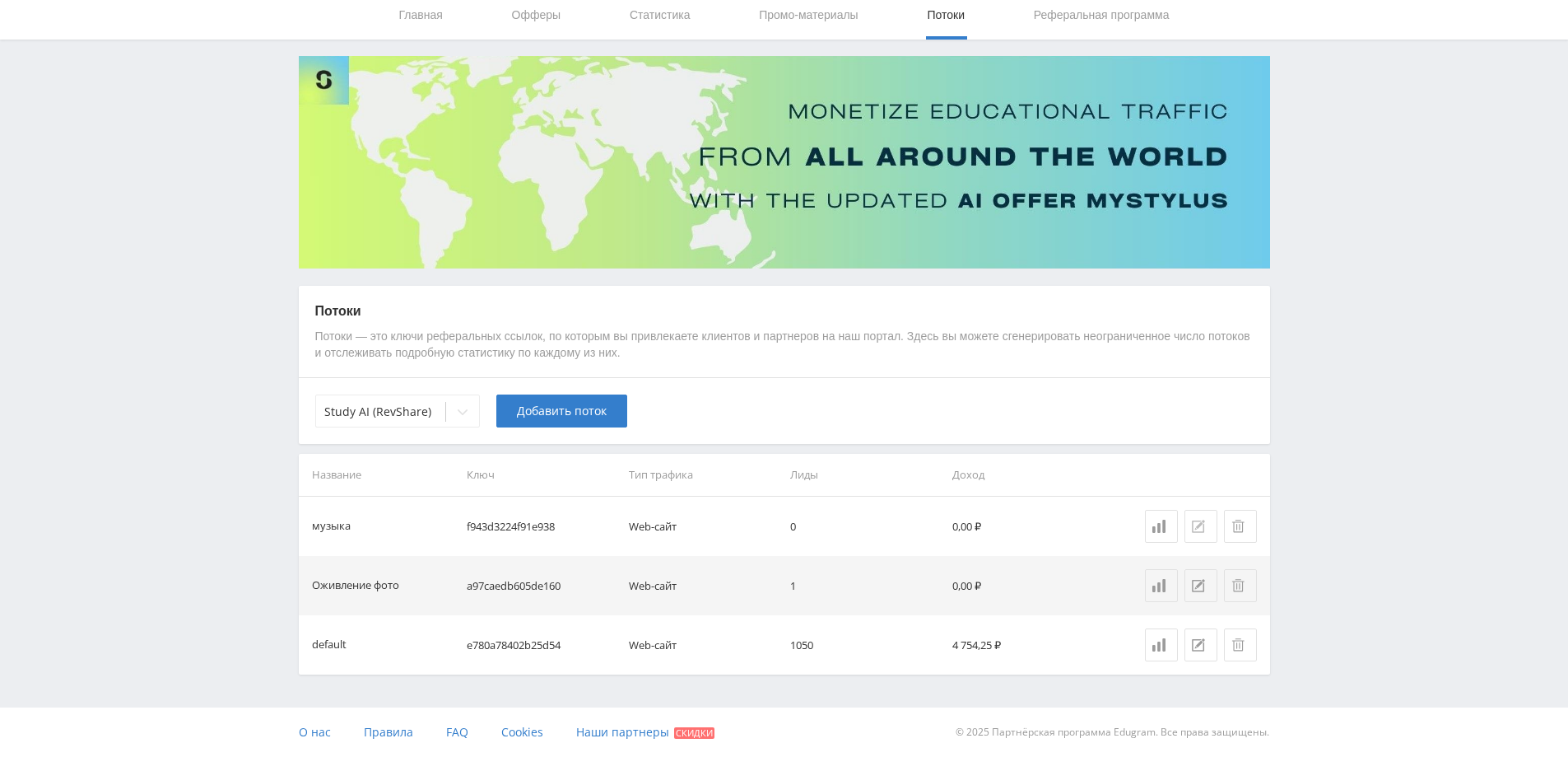
click at [1199, 530] on icon at bounding box center [1199, 526] width 13 height 13
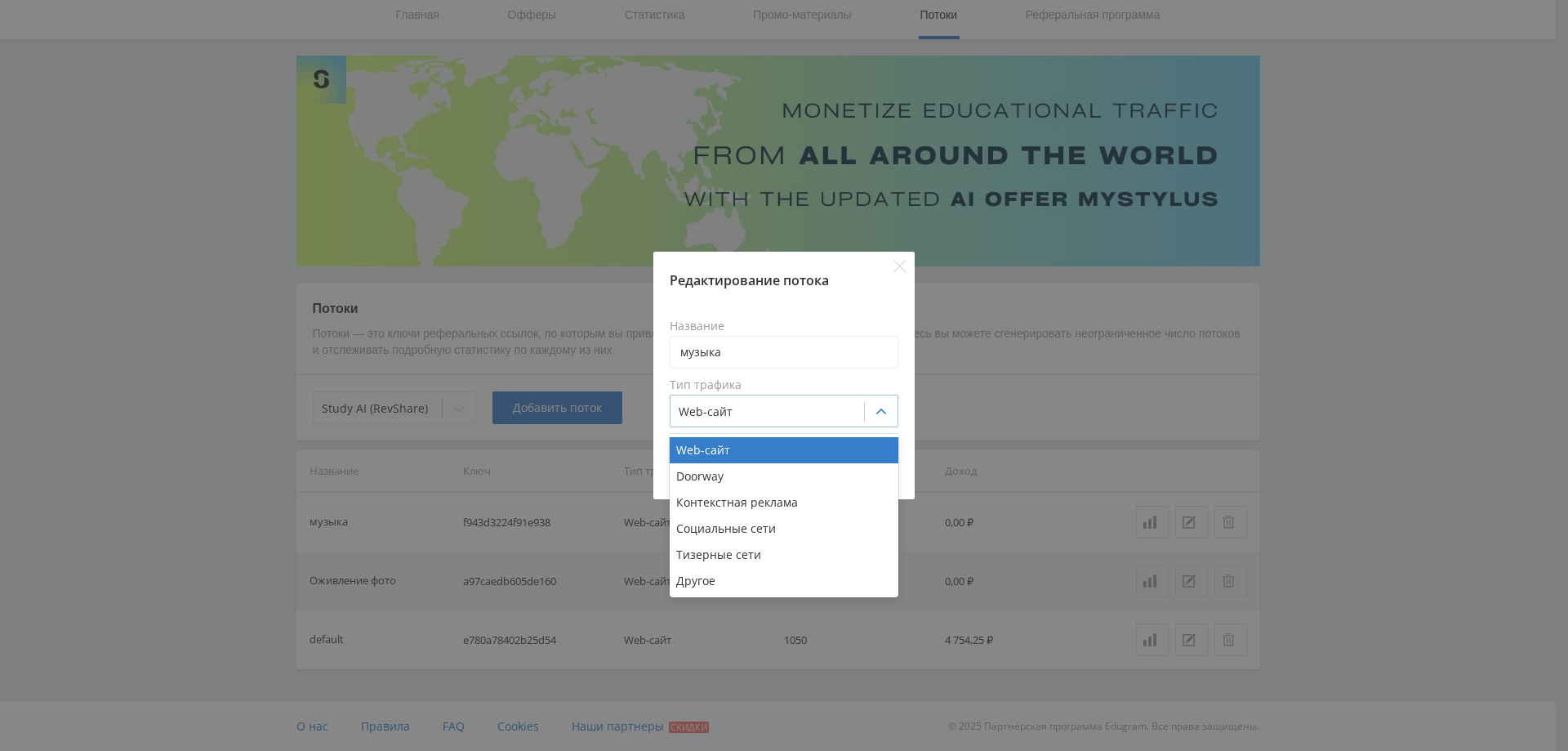
click at [880, 418] on div at bounding box center [882, 412] width 33 height 33
click at [1041, 355] on div "Редактирование потока Название музыка Тип трафика 6 results available. Use Up a…" at bounding box center [784, 376] width 1568 height 751
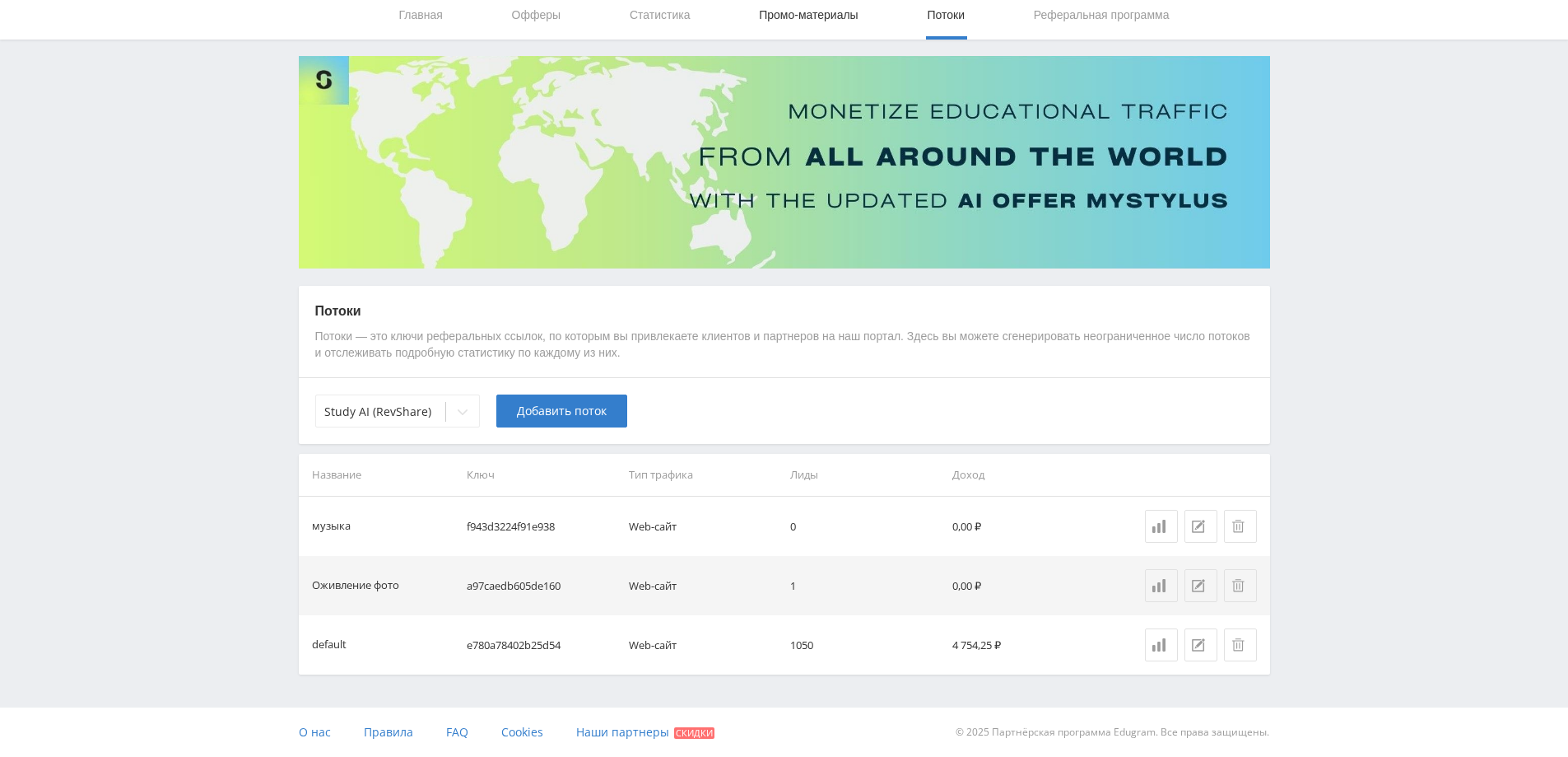
click at [791, 12] on link "Промо-материалы" at bounding box center [808, 15] width 102 height 50
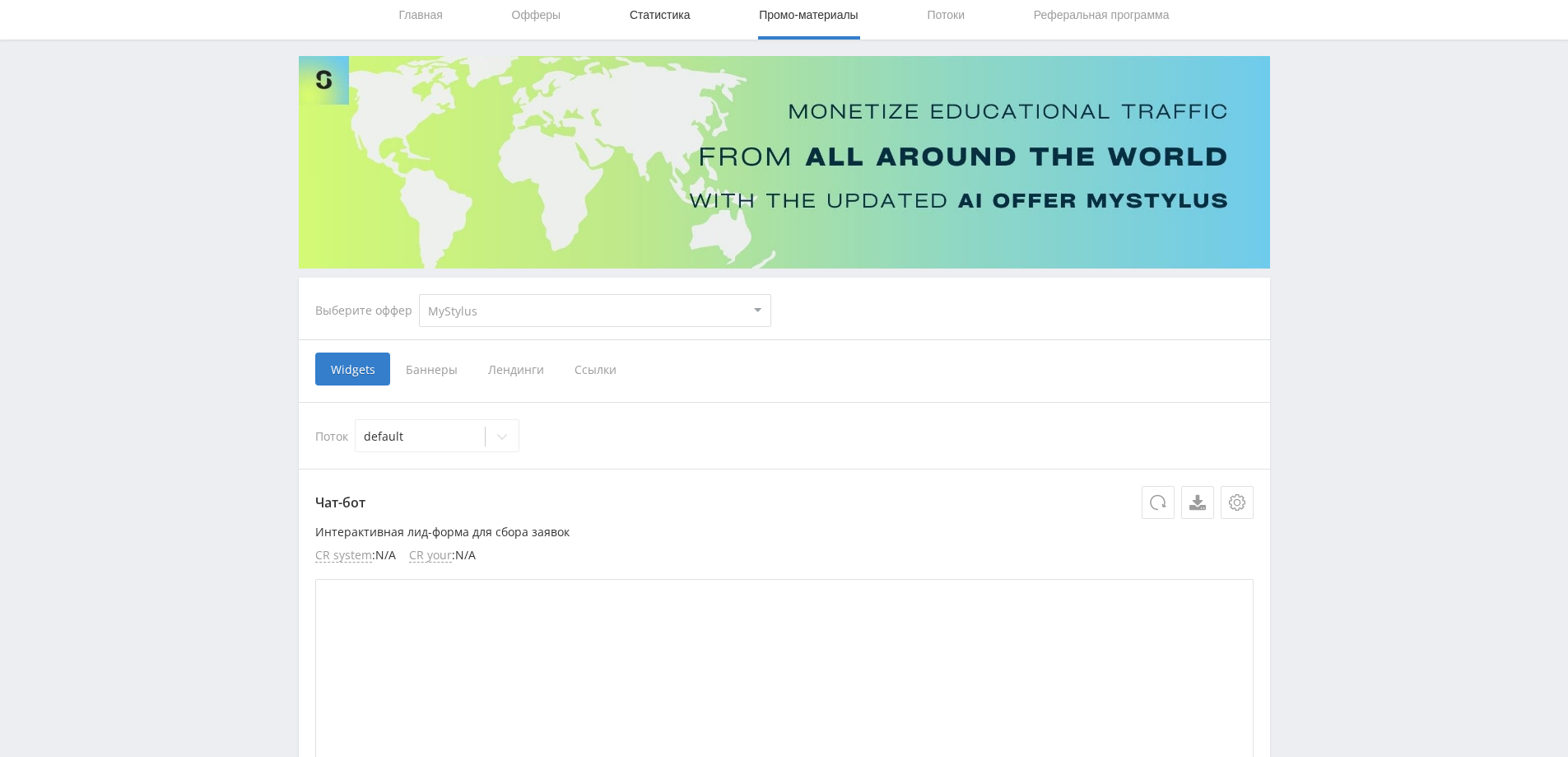
click at [679, 11] on link "Статистика" at bounding box center [660, 15] width 64 height 50
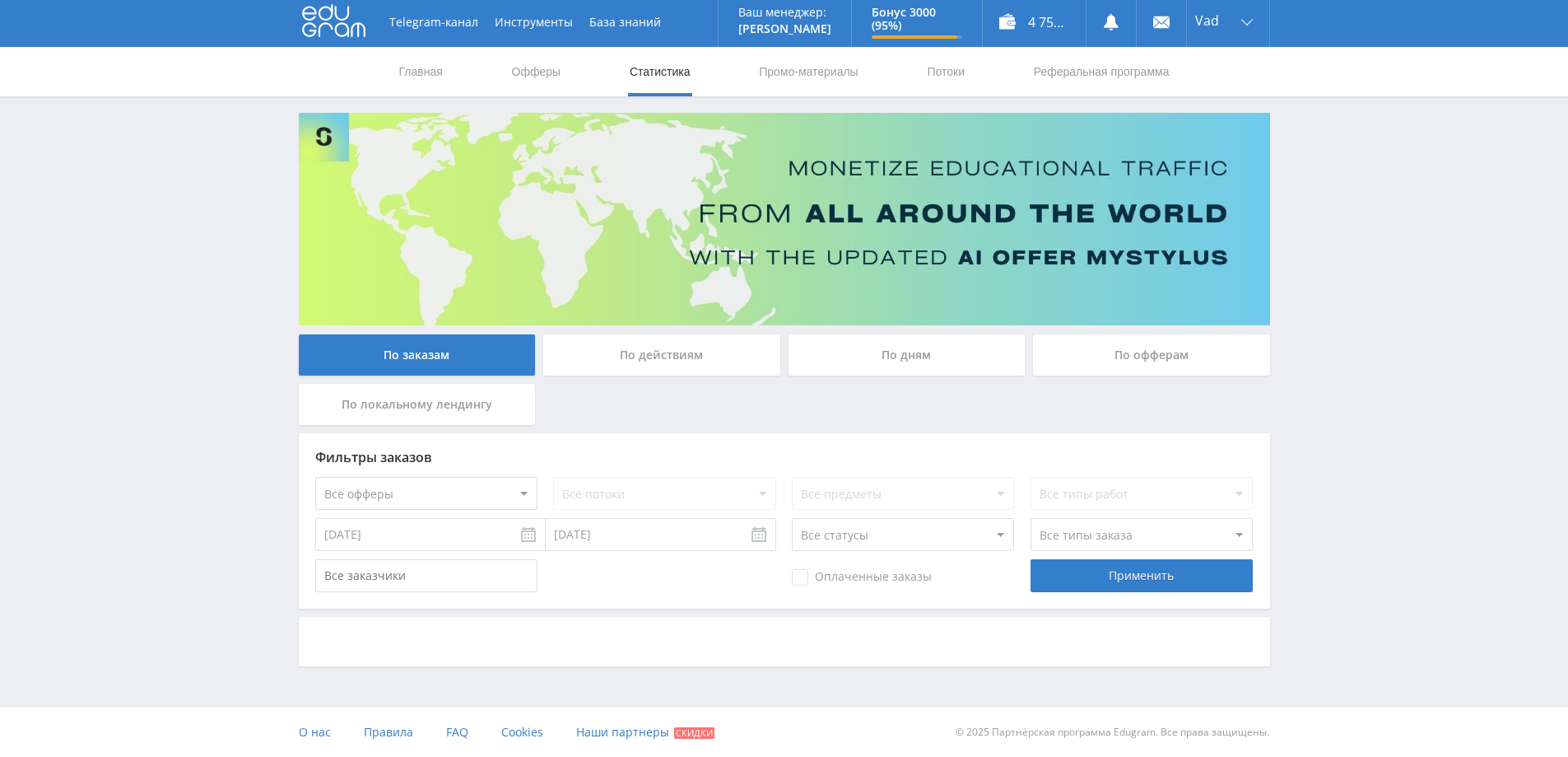
scroll to position [2, 0]
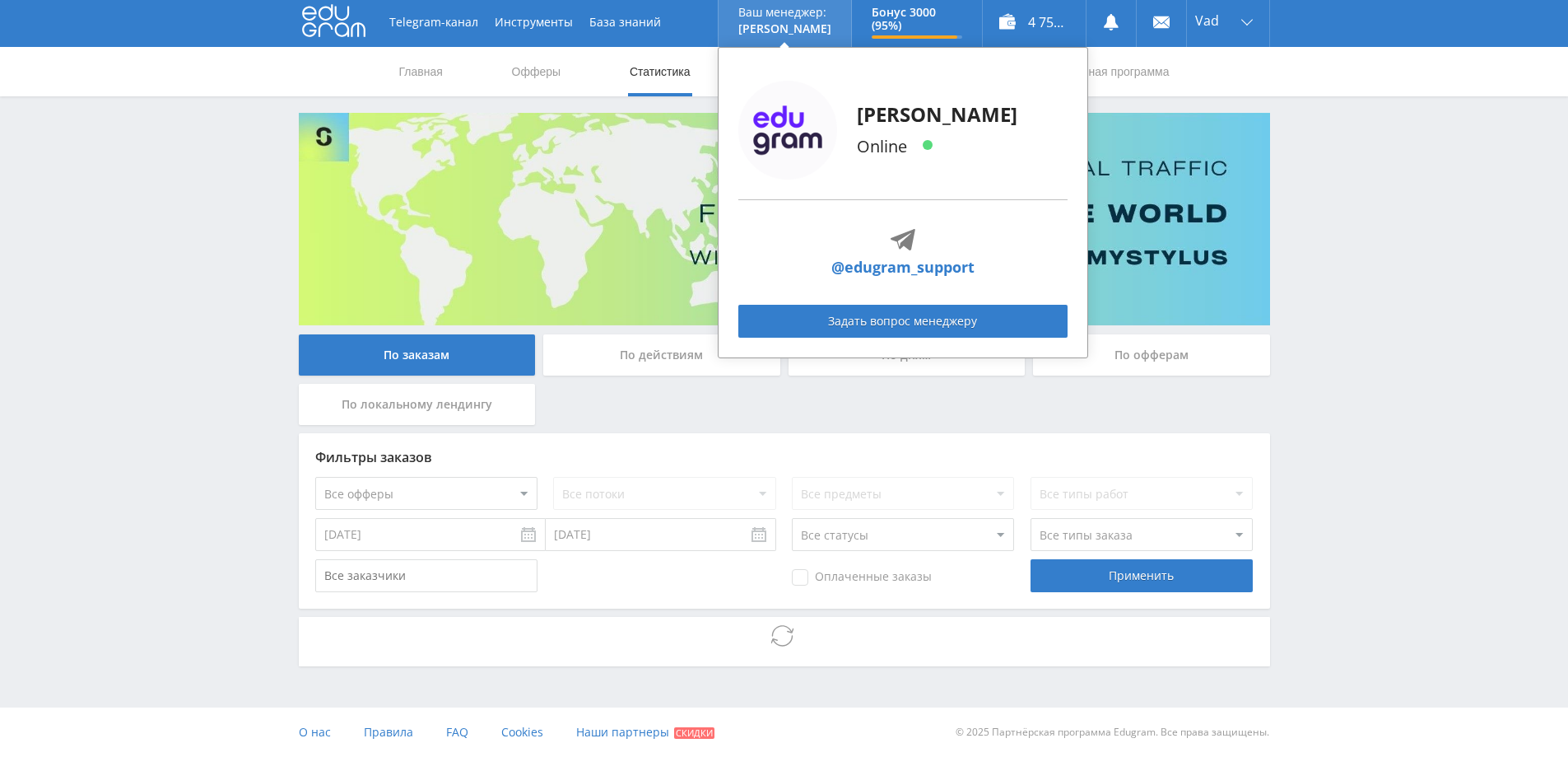
click at [820, 20] on div "Ваш менеджер: Alex" at bounding box center [785, 22] width 93 height 33
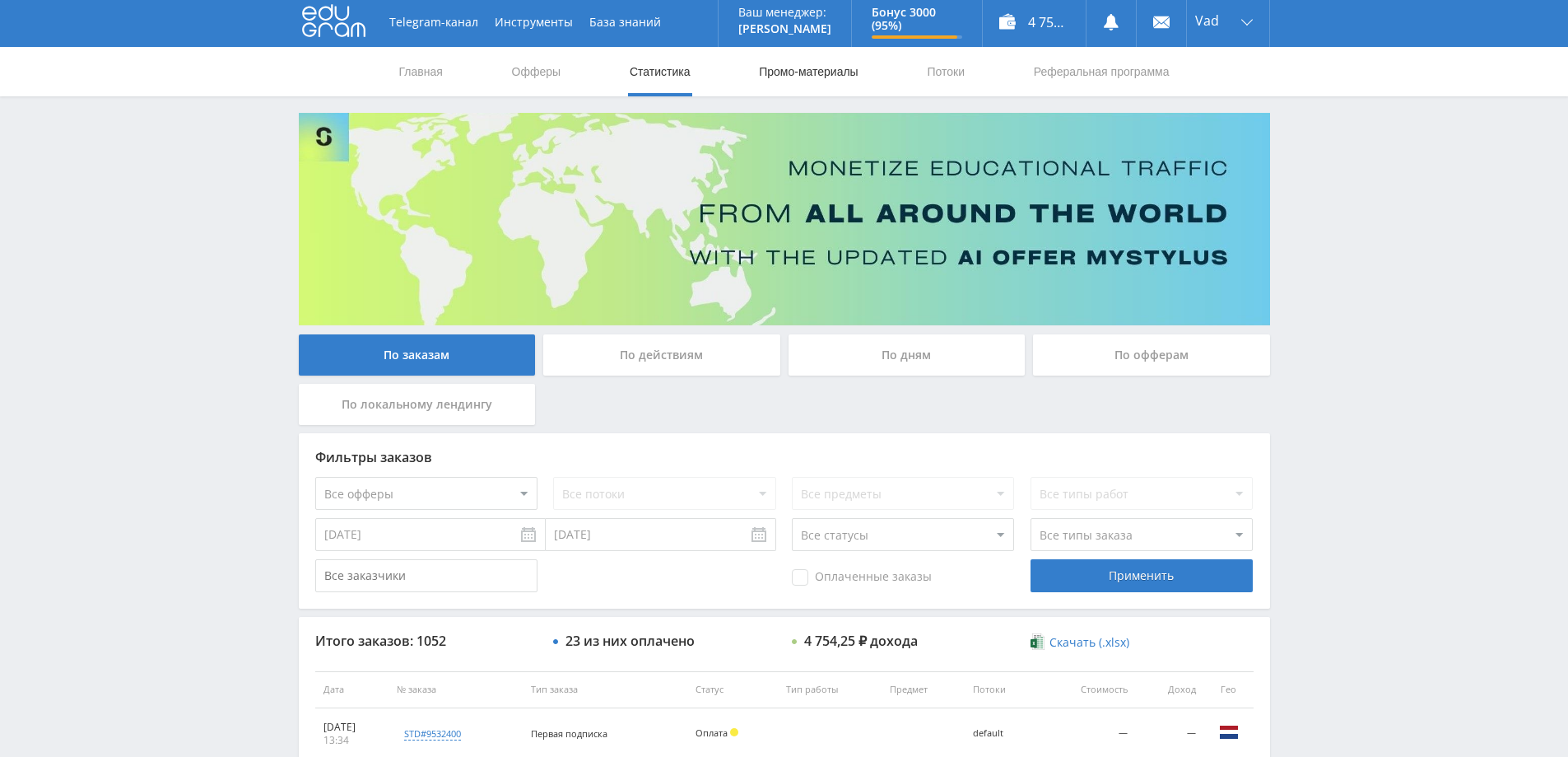
click at [815, 64] on link "Промо-материалы" at bounding box center [808, 72] width 102 height 50
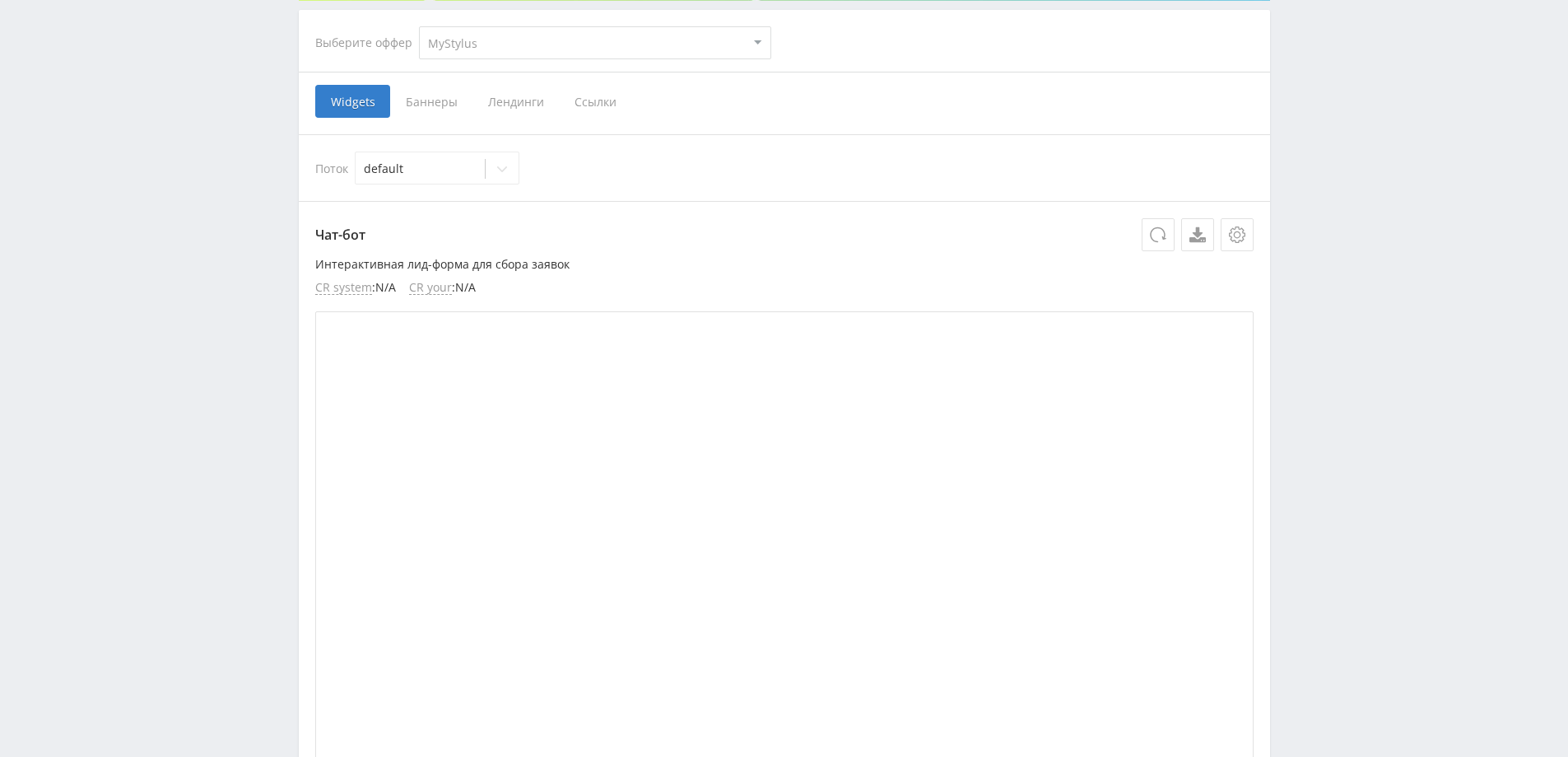
scroll to position [332, 0]
click at [586, 93] on span "Ссылки" at bounding box center [596, 96] width 73 height 33
click at [0, 0] on input "Ссылки" at bounding box center [0, 0] width 0 height 0
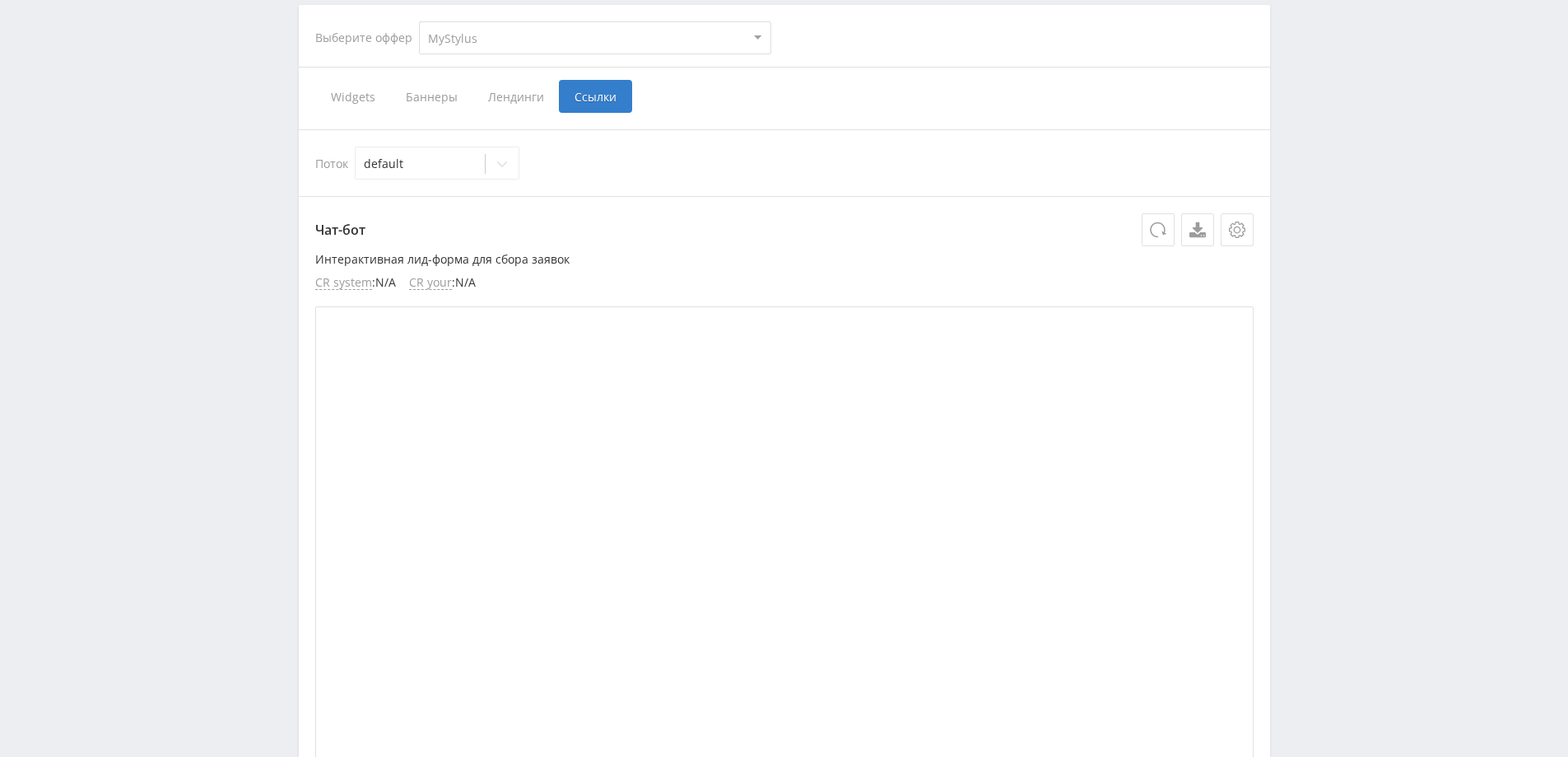
scroll to position [233, 0]
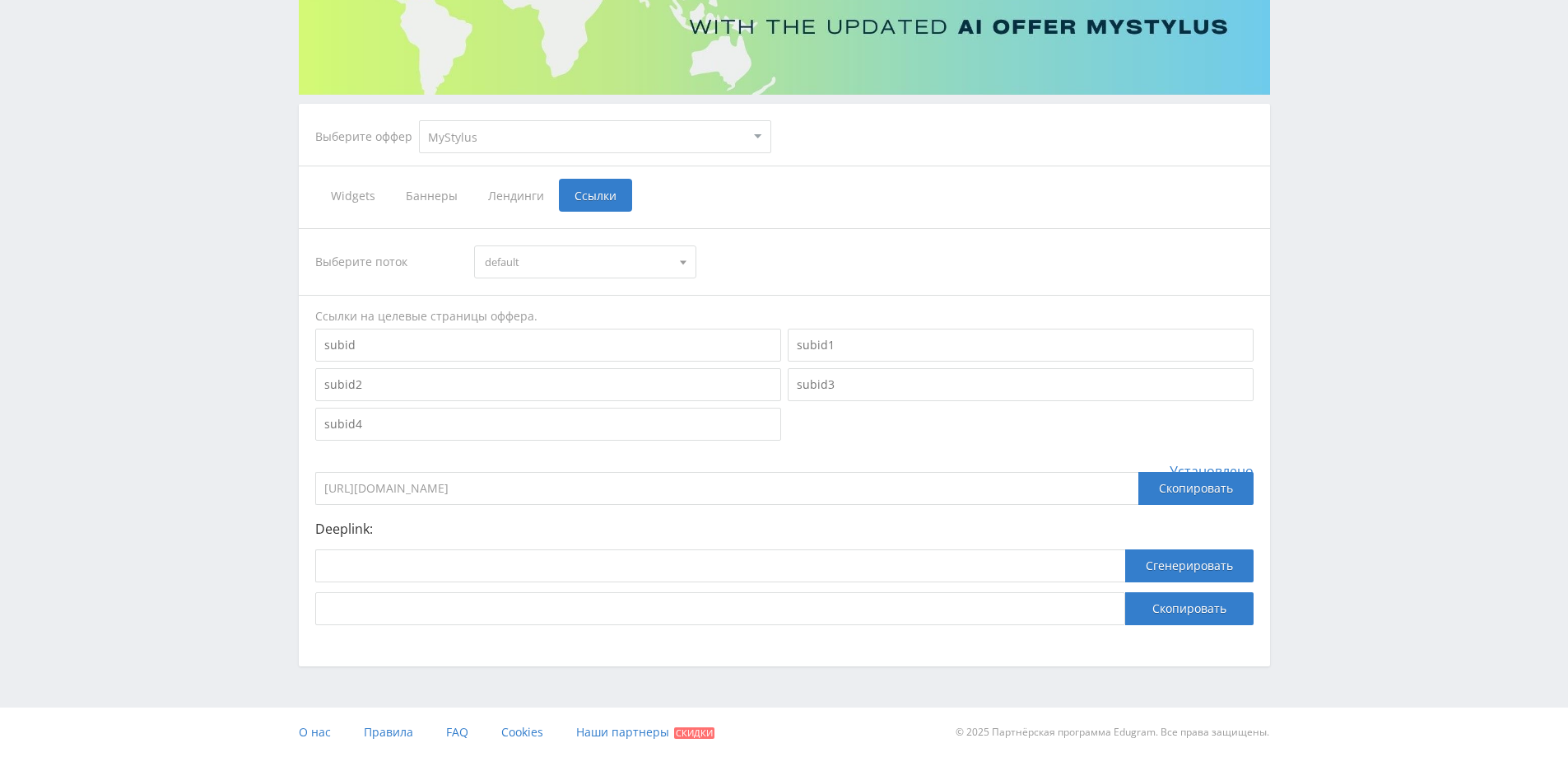
click at [635, 128] on select "MyStylus MyStylus - Revshare Кампус AI Studybay Автор24 Studybay Brazil Study A…" at bounding box center [595, 137] width 353 height 33
select select "376"
click at [419, 120] on select "MyStylus MyStylus - Revshare Кампус AI Studybay Автор24 Studybay Brazil Study A…" at bounding box center [595, 137] width 353 height 33
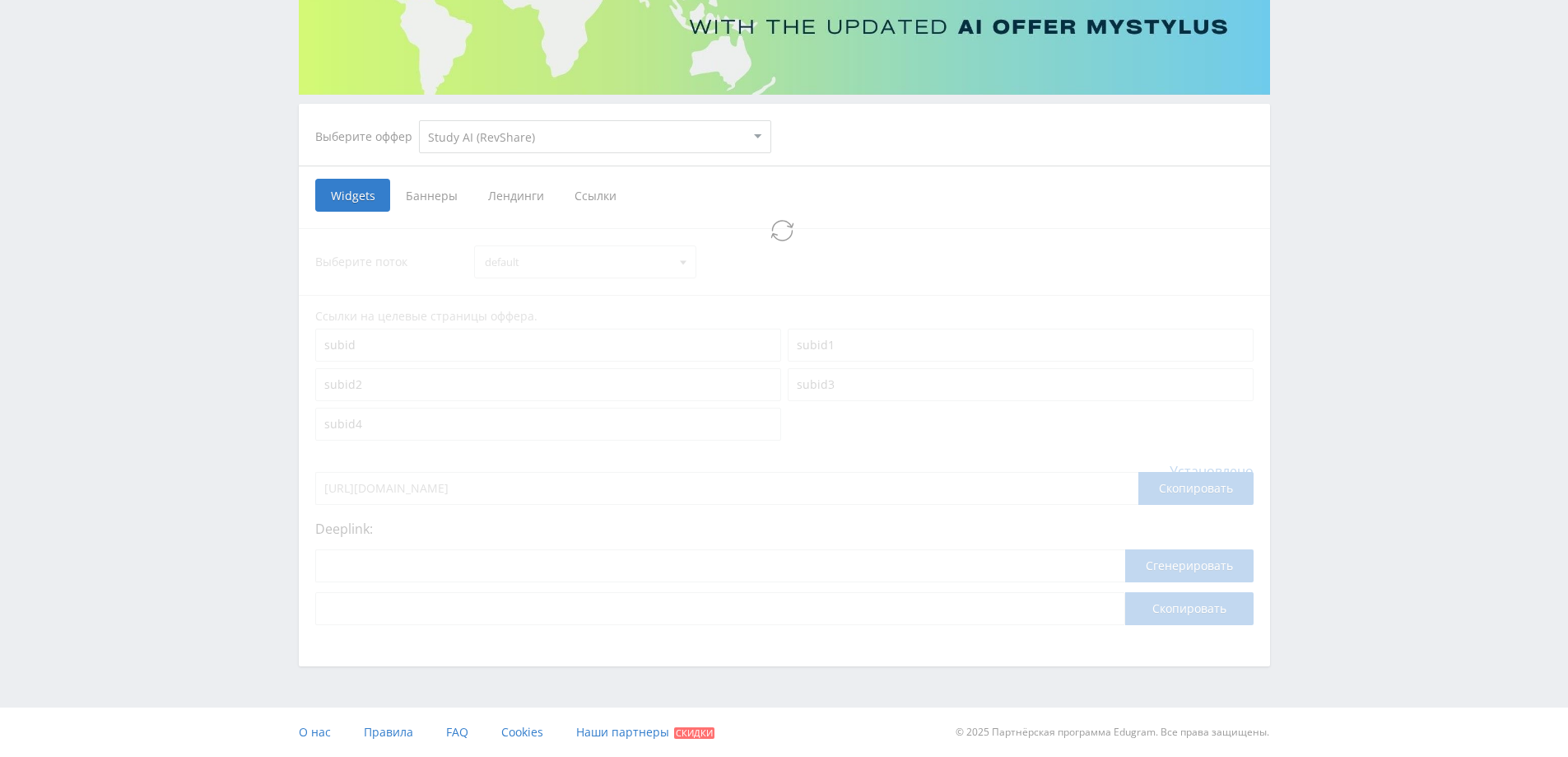
select select "376"
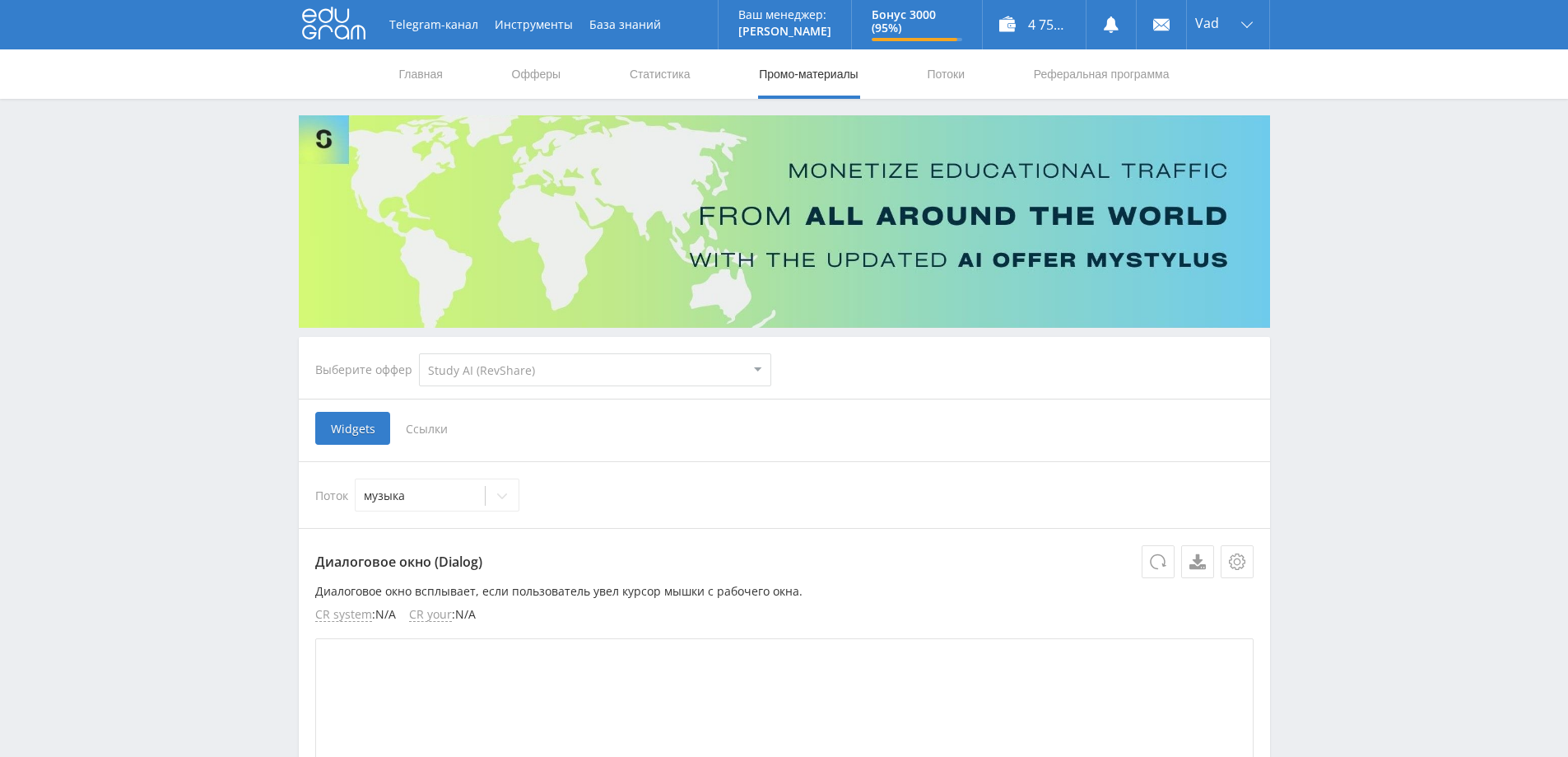
click at [435, 429] on span "Ссылки" at bounding box center [426, 428] width 73 height 33
click at [0, 0] on input "Ссылки" at bounding box center [0, 0] width 0 height 0
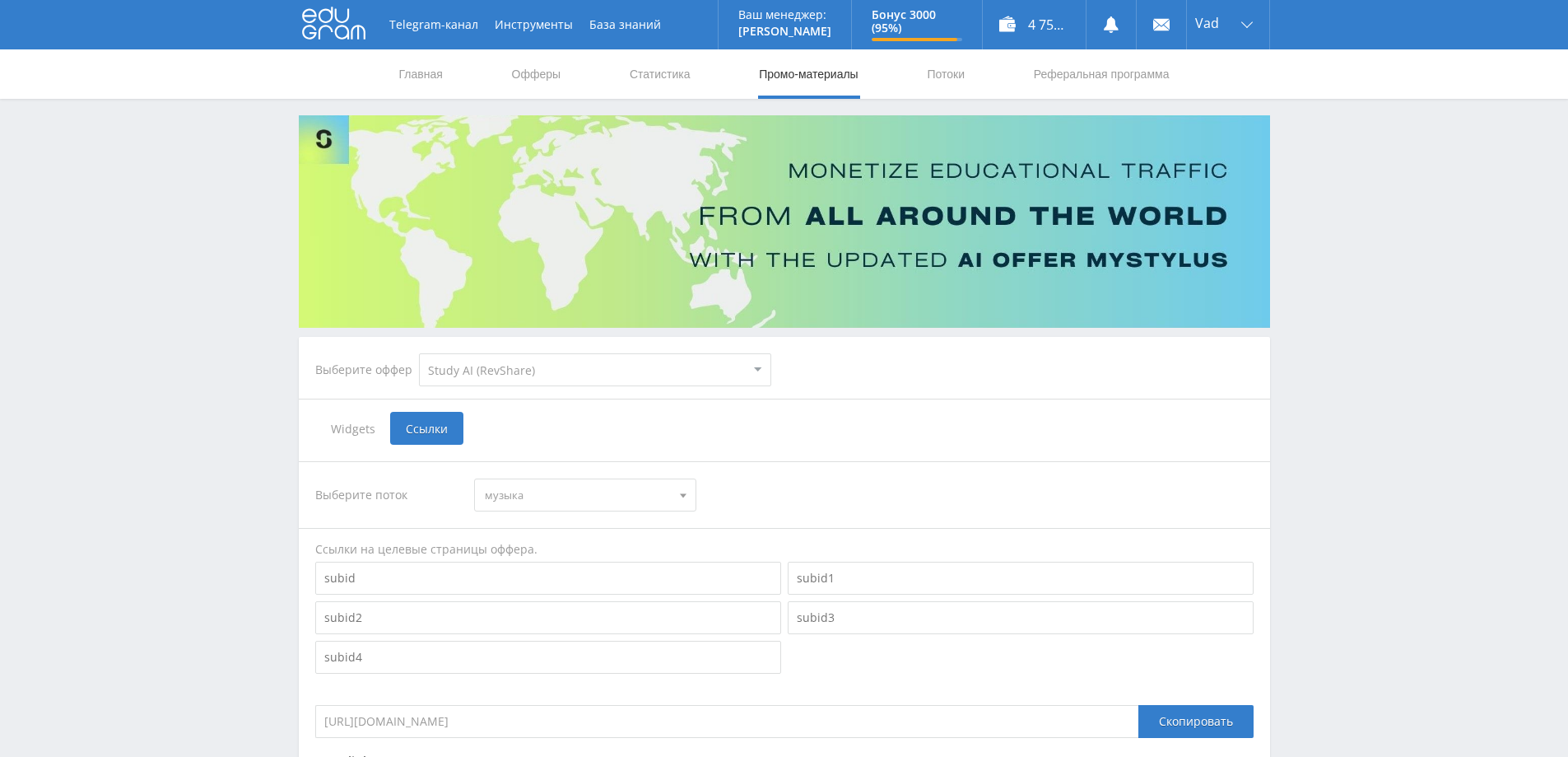
click at [608, 493] on span "музыка" at bounding box center [577, 496] width 186 height 32
click at [562, 524] on button "музыка" at bounding box center [586, 525] width 221 height 23
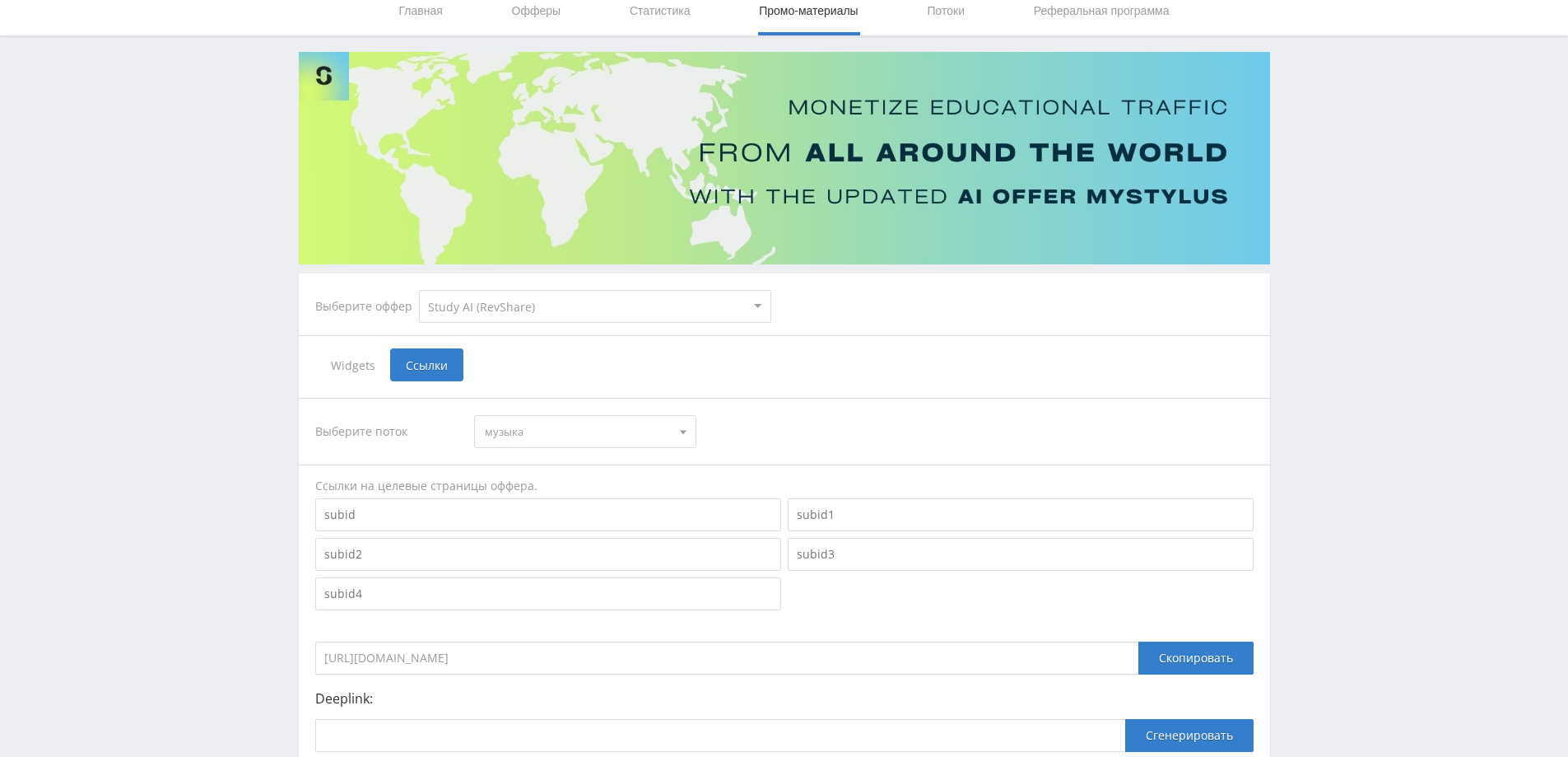
scroll to position [233, 0]
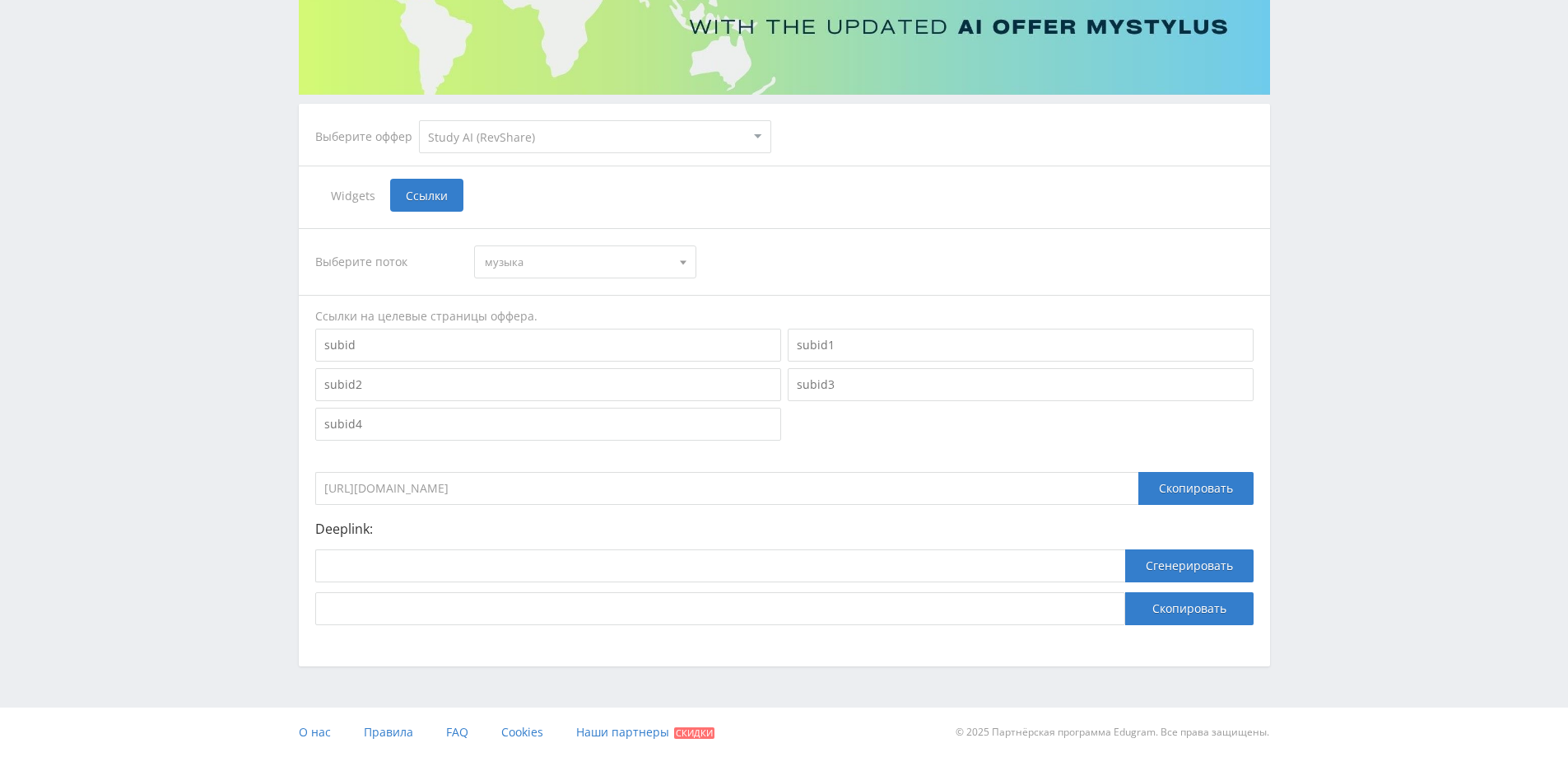
click at [424, 357] on input at bounding box center [548, 345] width 466 height 33
click at [430, 354] on input at bounding box center [548, 345] width 466 height 33
click at [620, 334] on input at bounding box center [548, 345] width 466 height 33
paste input "https://study24.ai/chat/suno"
type input "https://study24.ai/chat/suno"
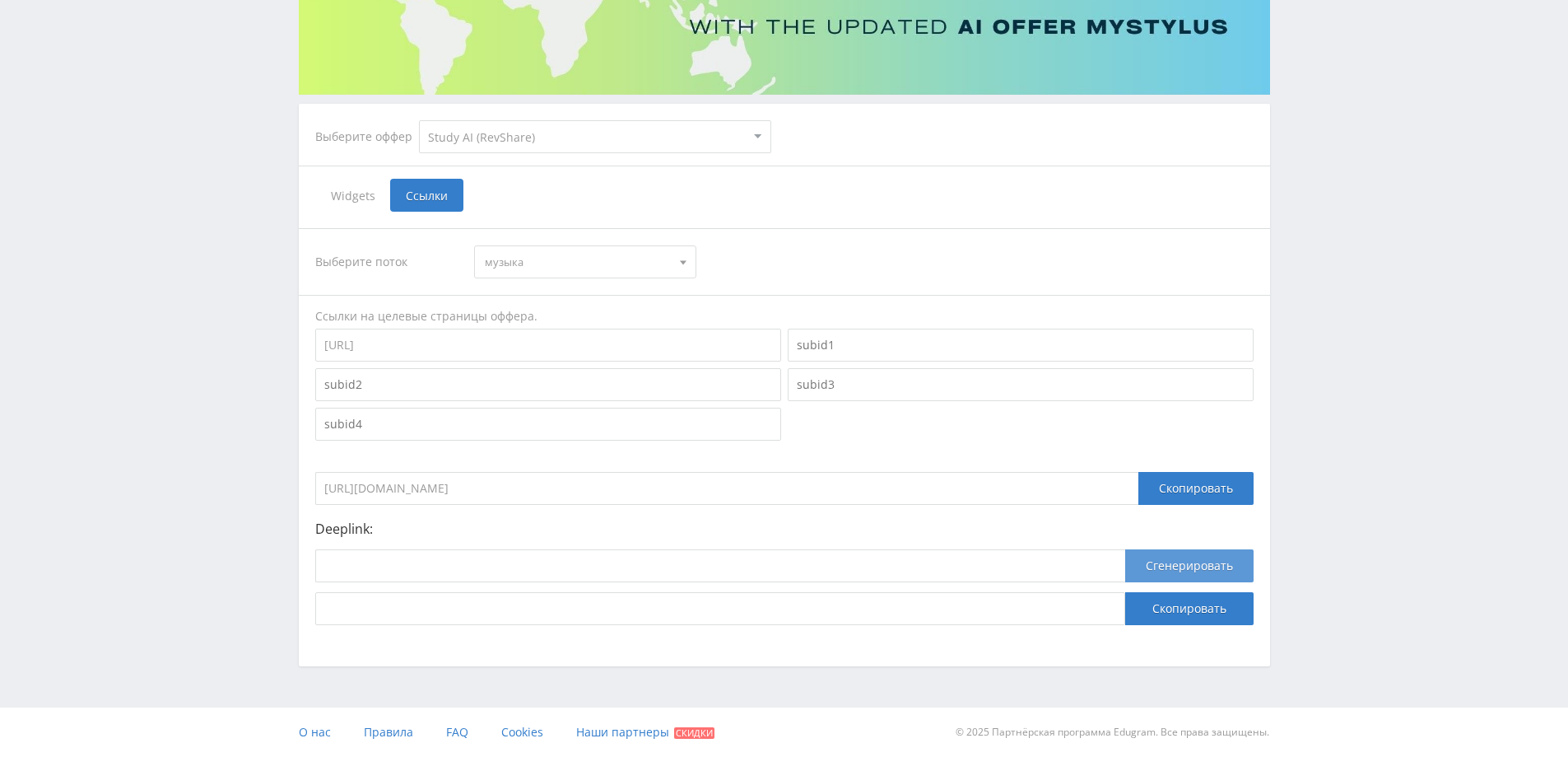
click at [1162, 568] on button "Сгенерировать" at bounding box center [1189, 566] width 129 height 33
click at [857, 578] on input at bounding box center [720, 566] width 810 height 33
paste input "https://study24.ai/chat/suno"
type input "https://study24.ai/chat/suno"
click at [1170, 559] on button "Сгенерировать" at bounding box center [1189, 566] width 129 height 33
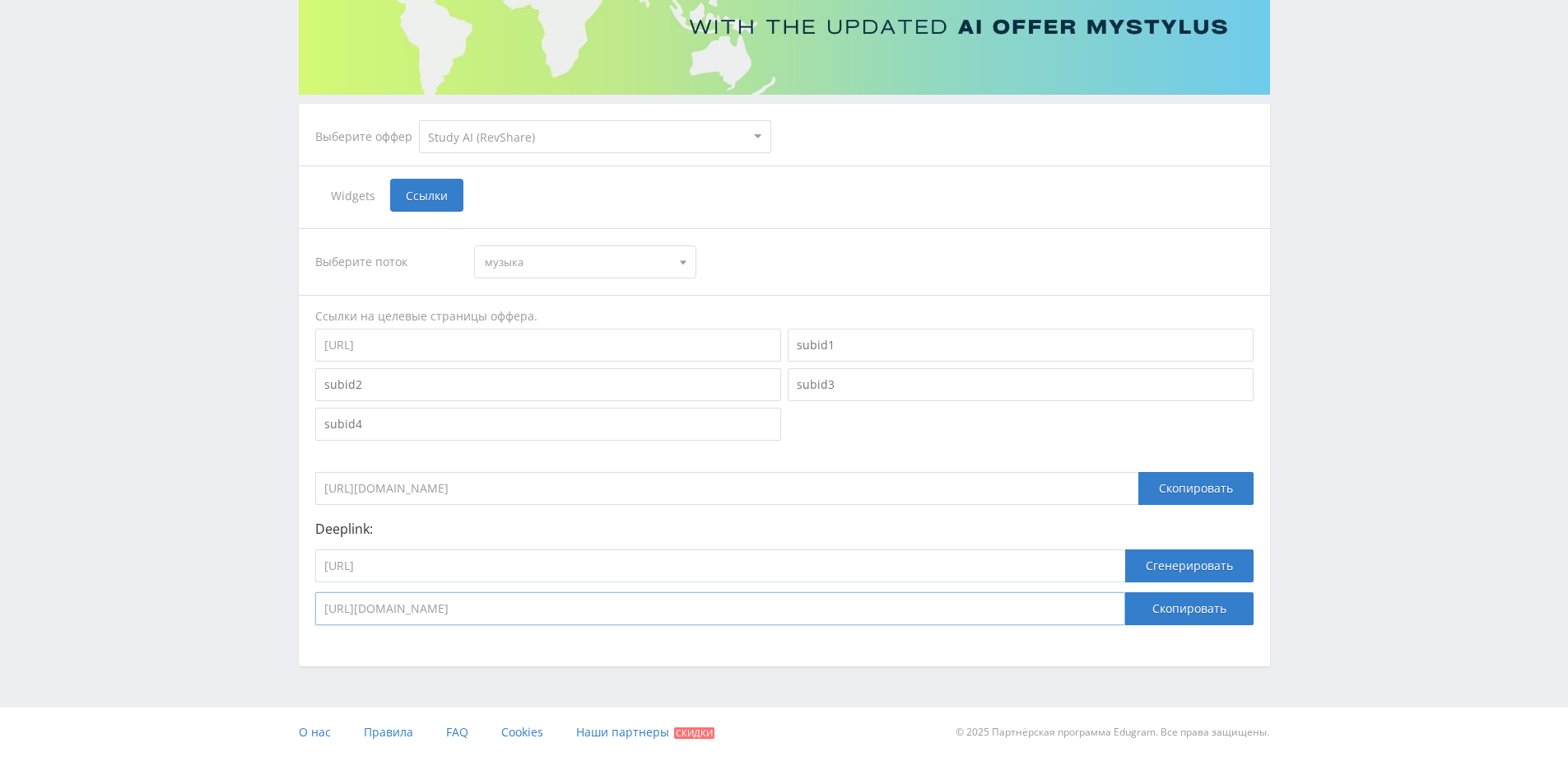
click at [819, 613] on input "https://eduforms.org/?rid=f943d3224f91e938&ulp=https%3A%2F%2Fstudy24.ai%2Fchat%…" at bounding box center [720, 608] width 810 height 33
click at [1219, 608] on button "Скопировать" at bounding box center [1189, 608] width 129 height 33
click at [1179, 608] on button "Скопировать" at bounding box center [1189, 608] width 129 height 33
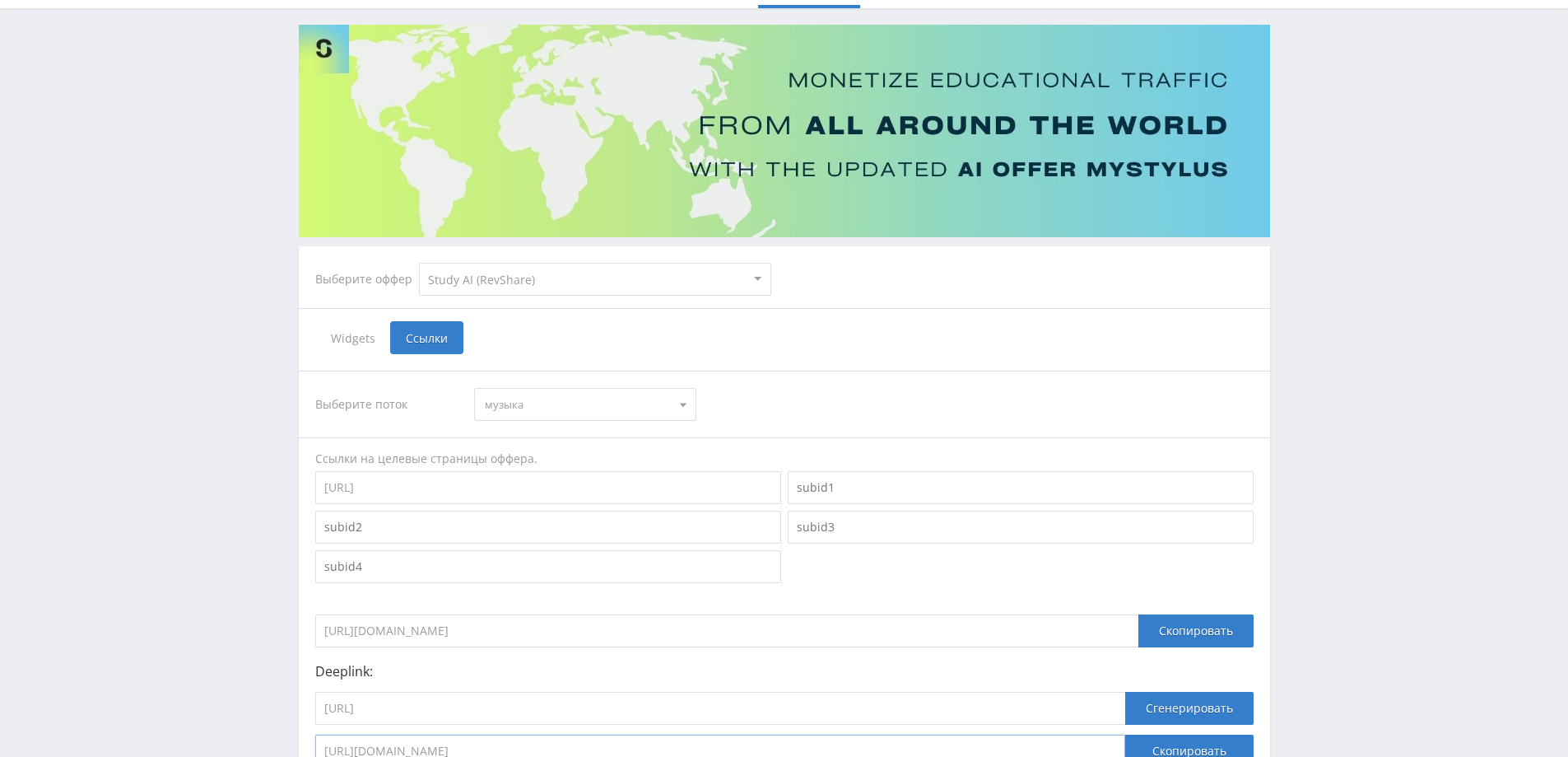
scroll to position [0, 0]
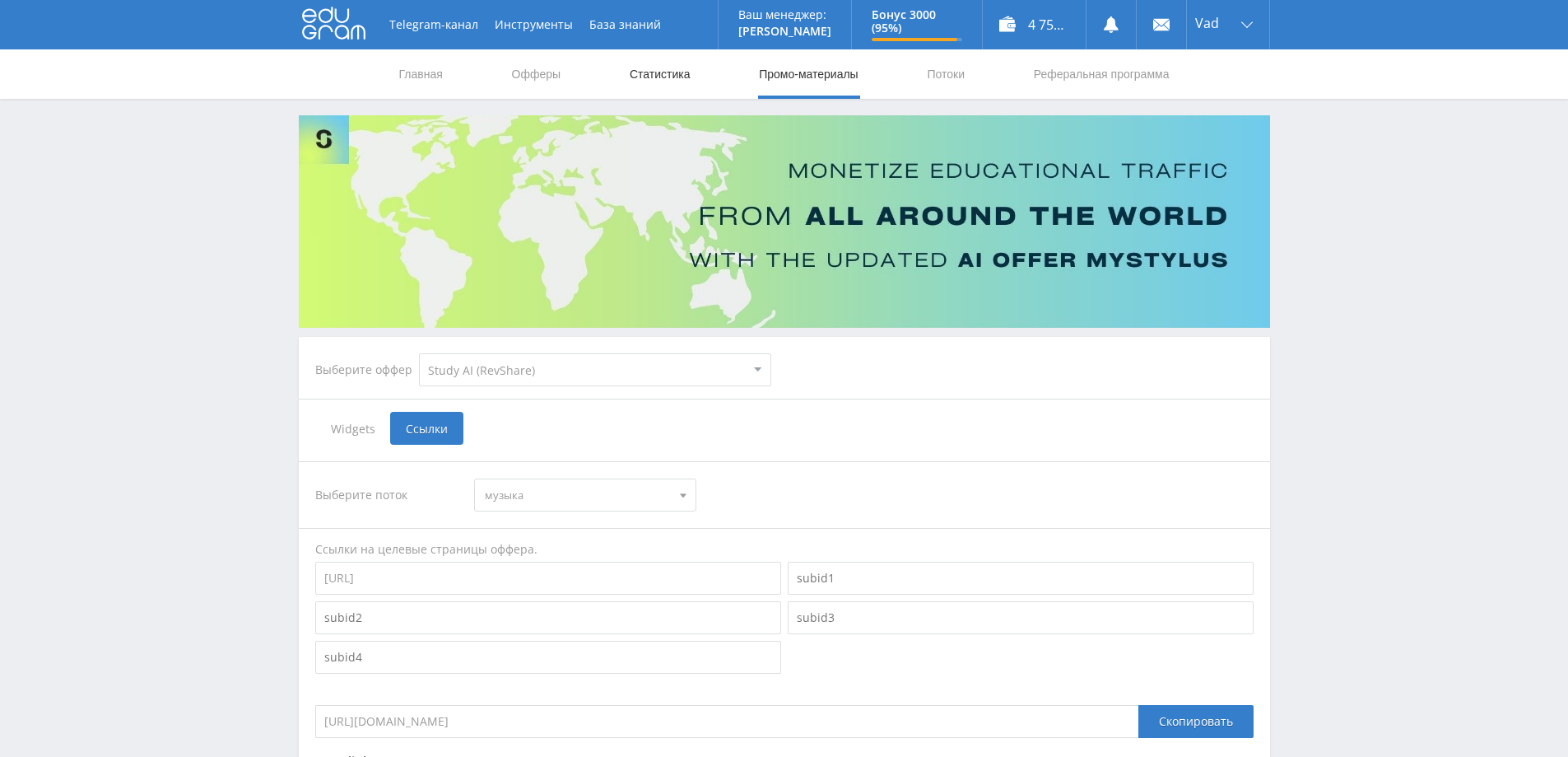
click at [652, 85] on link "Статистика" at bounding box center [660, 75] width 64 height 50
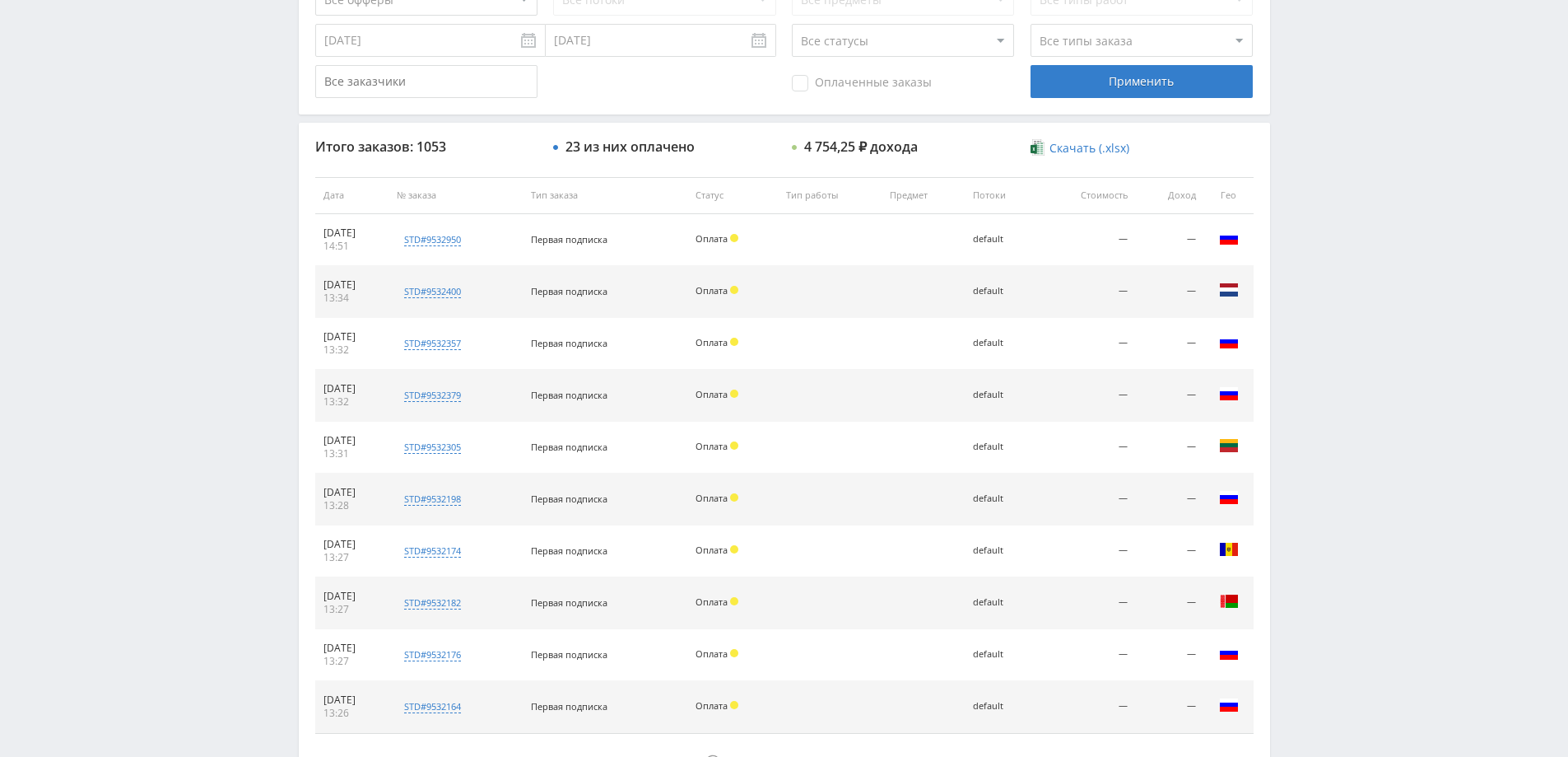
scroll to position [85, 0]
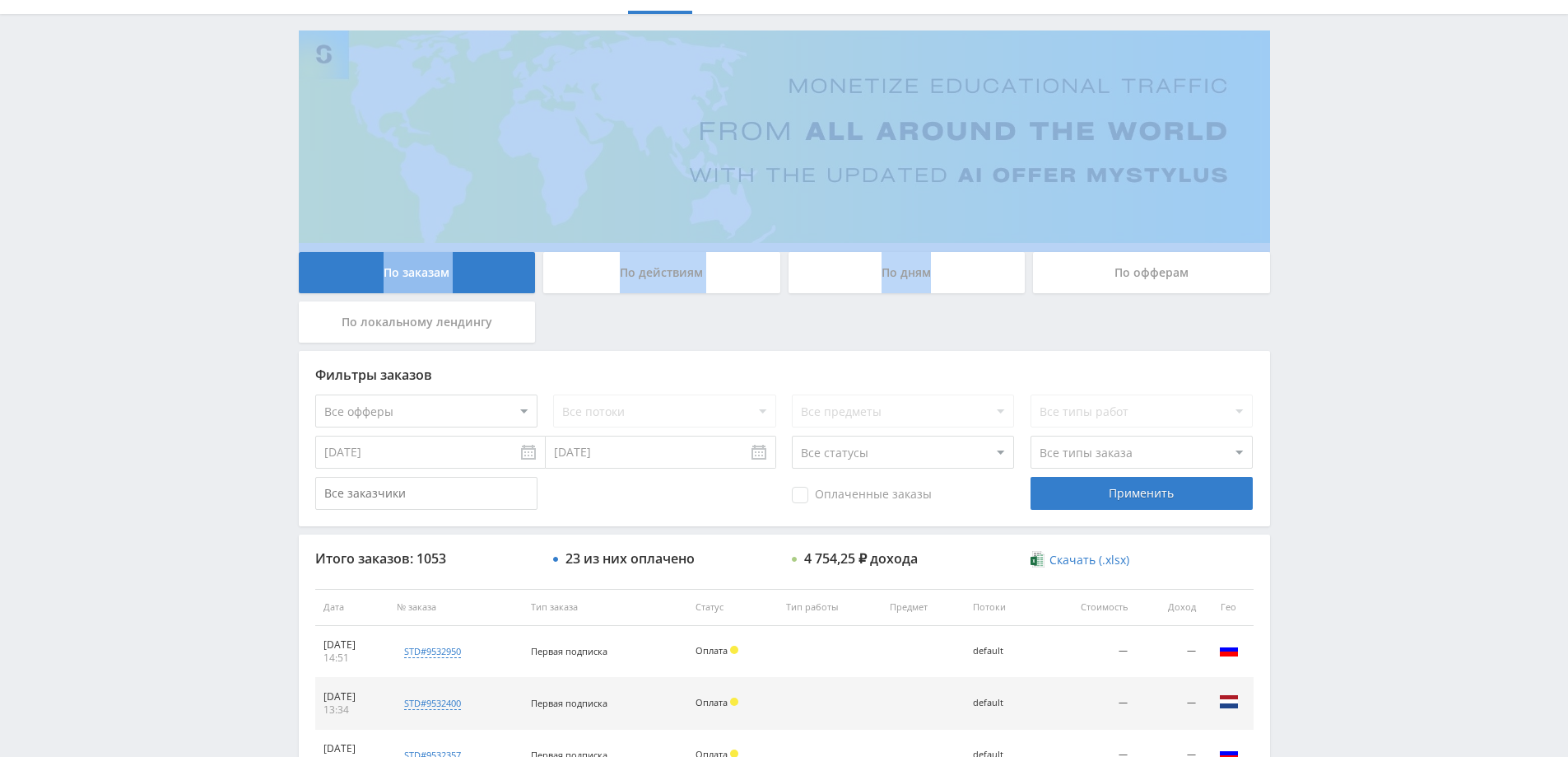
click at [941, 252] on div "По заказам По действиям По дням По офферам По локальному лендингу Фильтры заказ…" at bounding box center [784, 619] width 988 height 1177
click at [963, 273] on div "По дням" at bounding box center [908, 273] width 237 height 42
click at [0, 0] on input "По дням" at bounding box center [0, 0] width 0 height 0
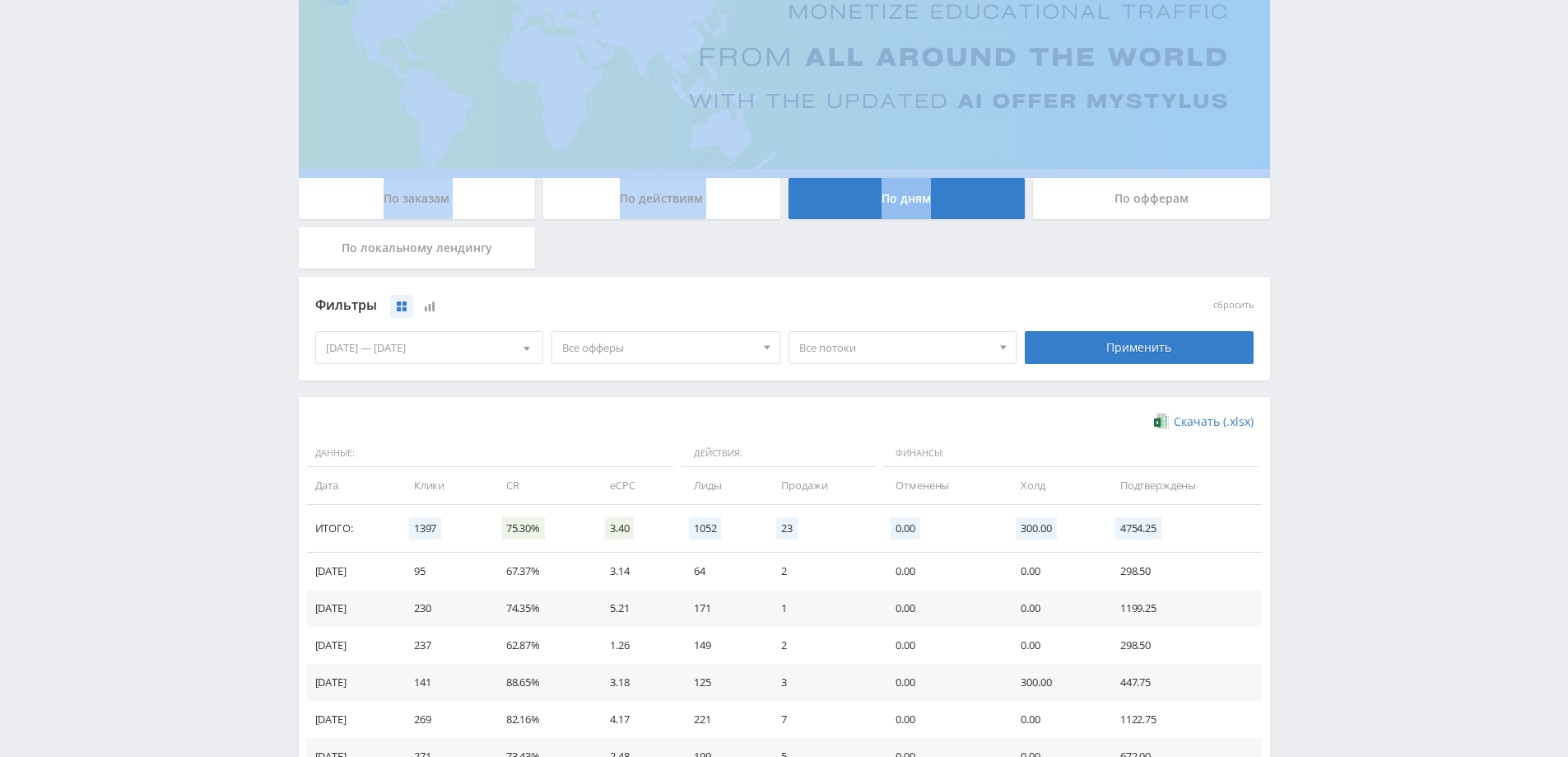
scroll to position [321, 0]
